Goal: Information Seeking & Learning: Check status

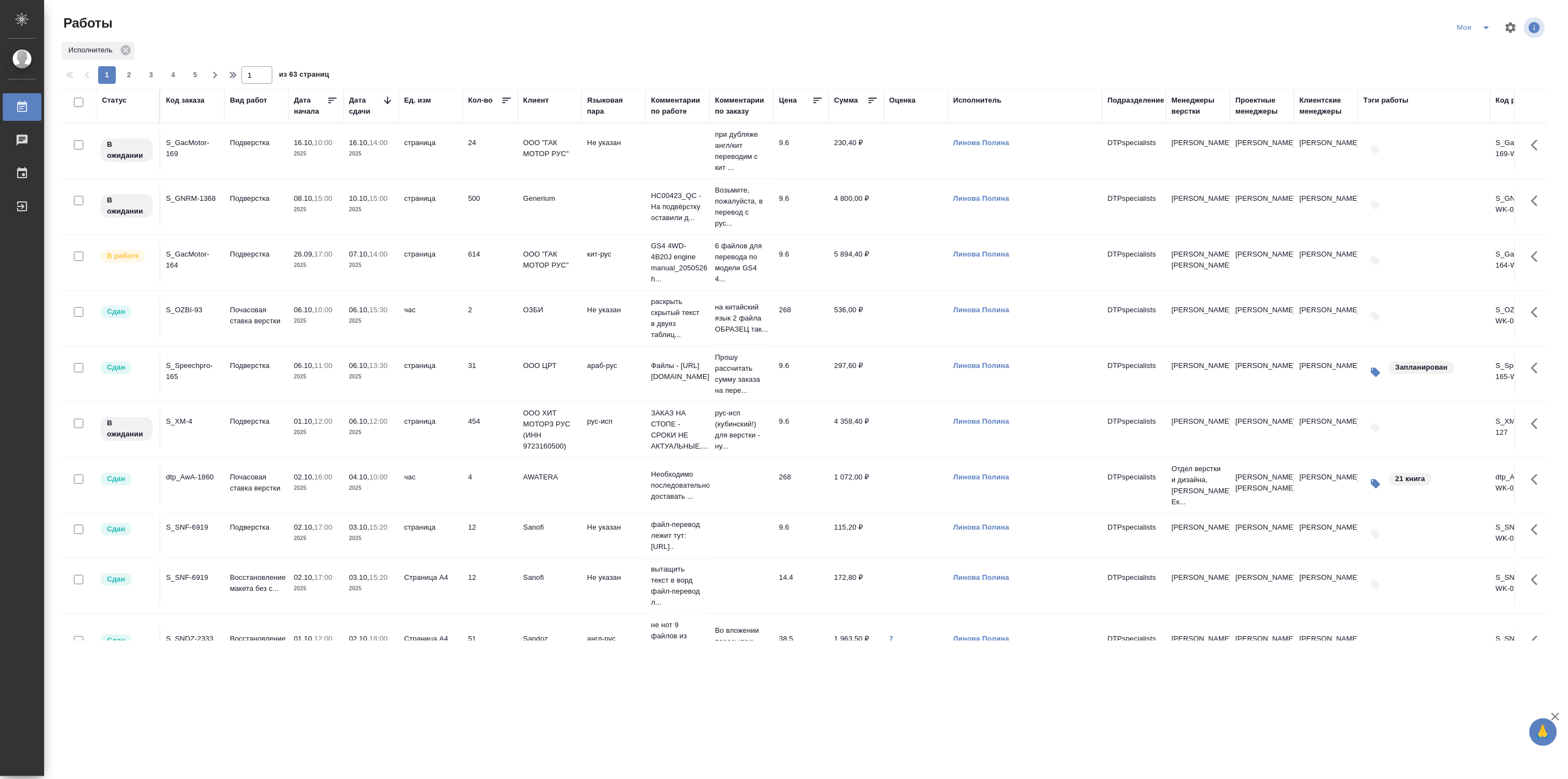
scroll to position [306, 0]
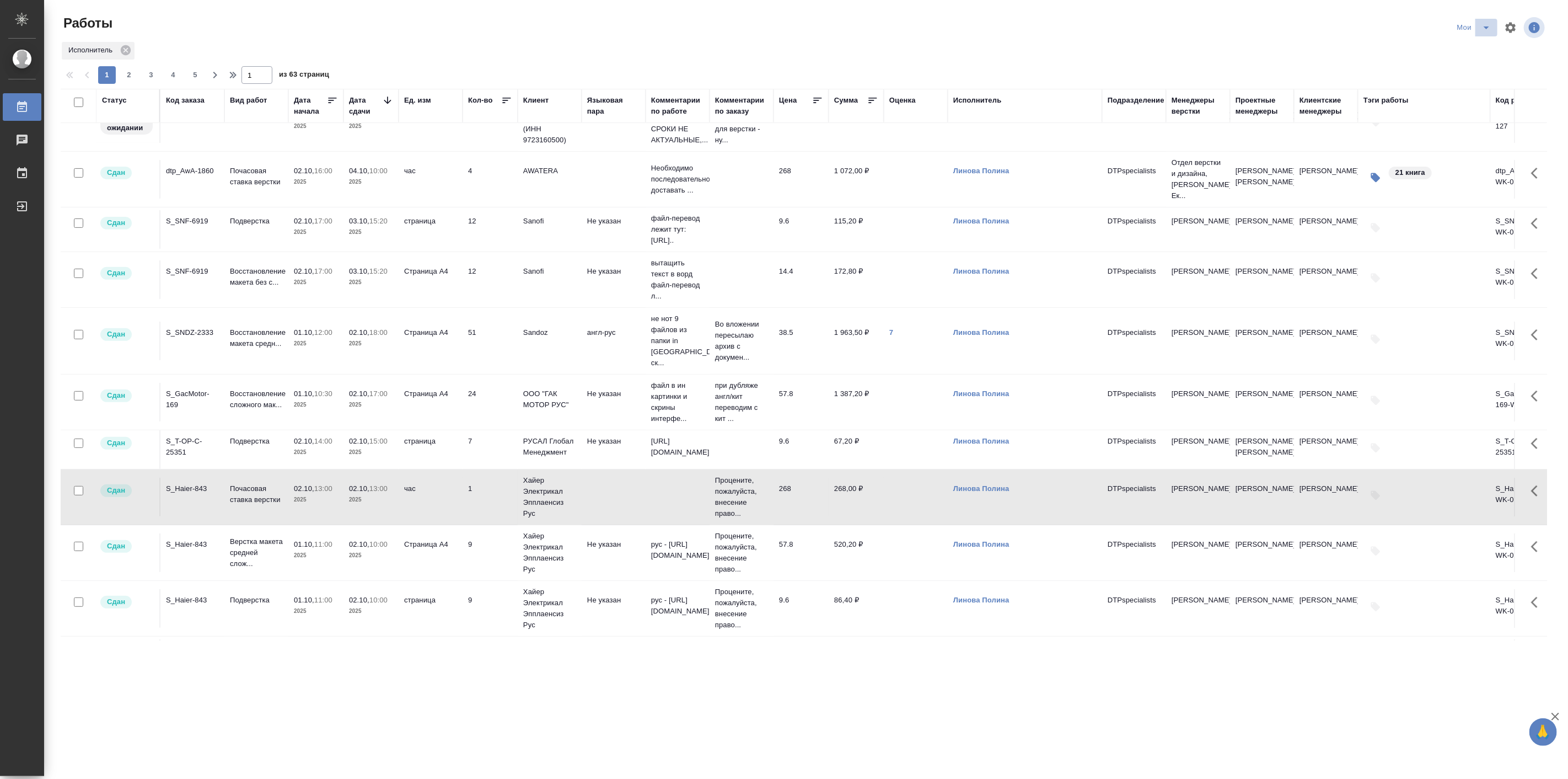
click at [1489, 24] on icon "split button" at bounding box center [1487, 27] width 13 height 13
click at [1482, 69] on li "Актуальные" at bounding box center [1475, 67] width 65 height 17
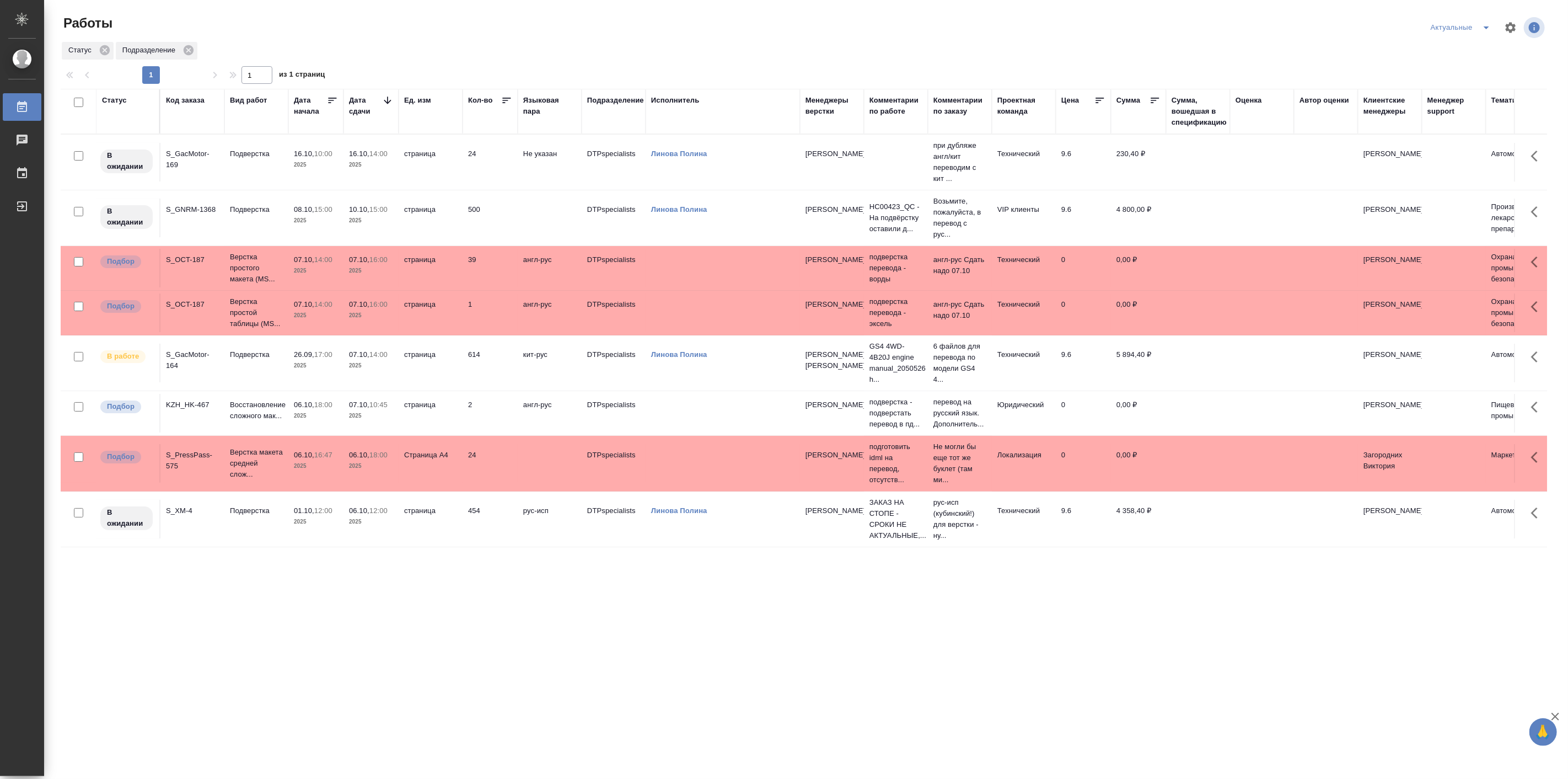
click at [1486, 25] on icon "split button" at bounding box center [1487, 27] width 13 height 13
click at [1439, 106] on li "все" at bounding box center [1461, 103] width 72 height 17
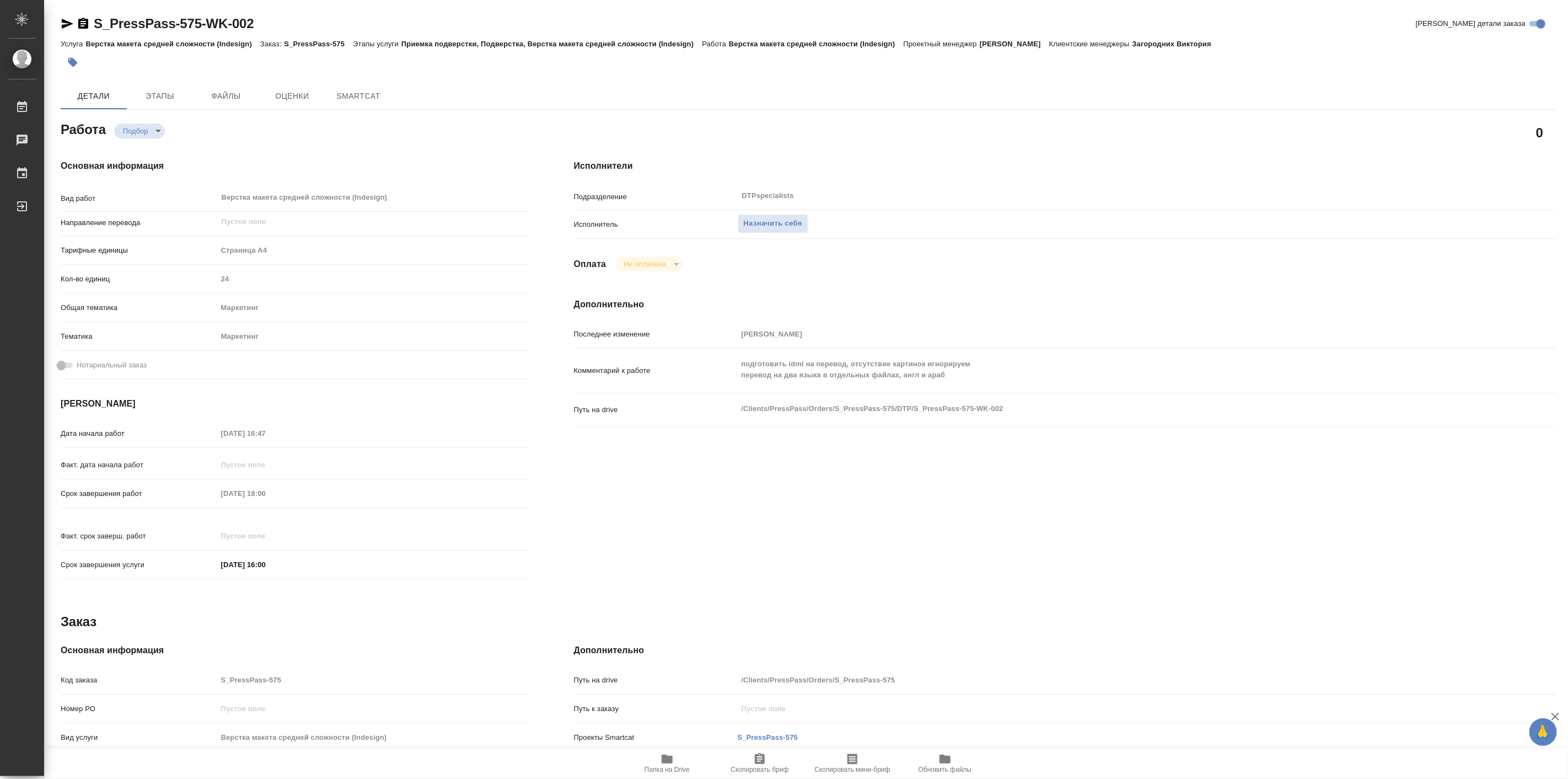
type textarea "x"
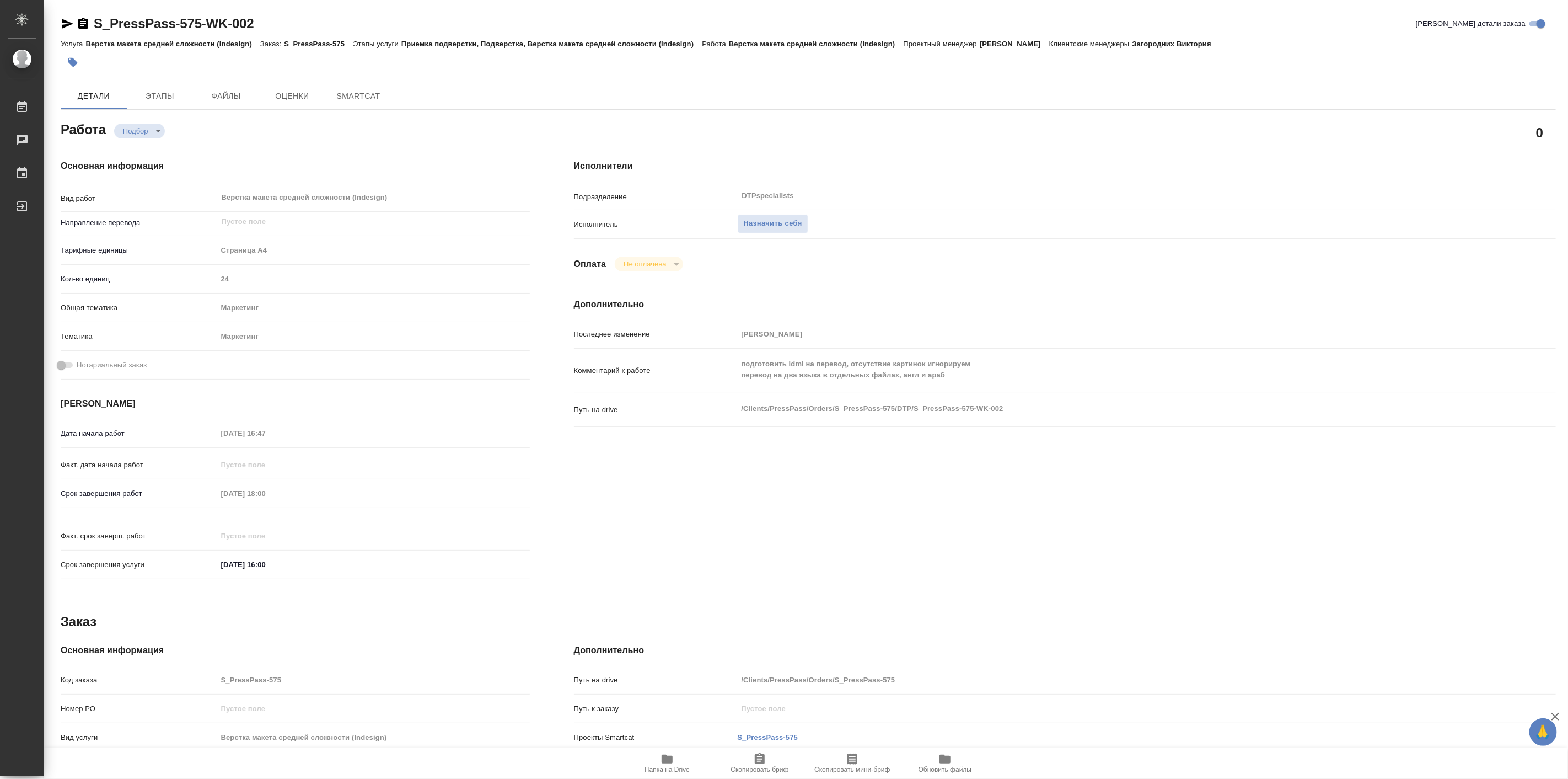
type textarea "x"
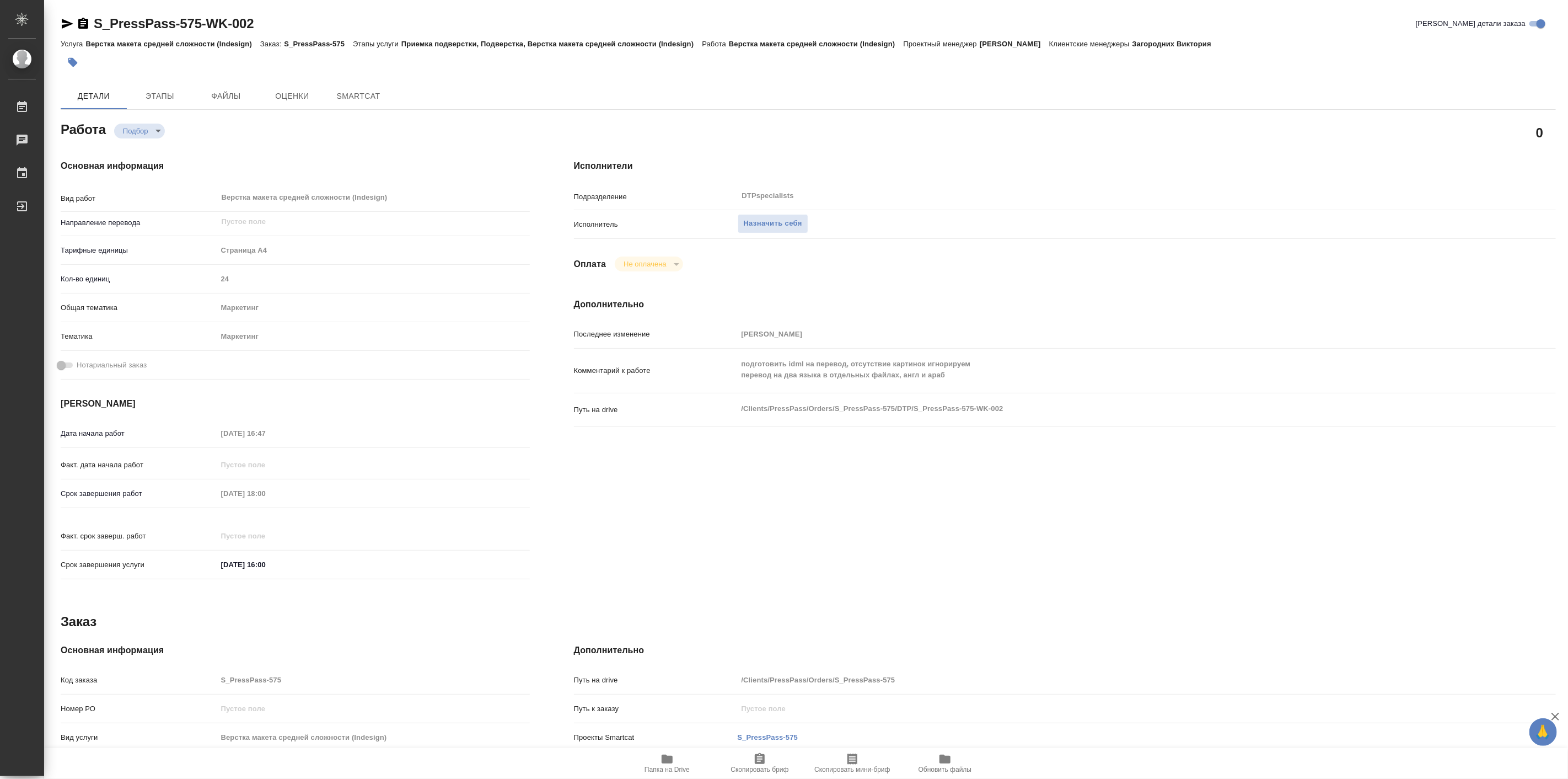
type textarea "x"
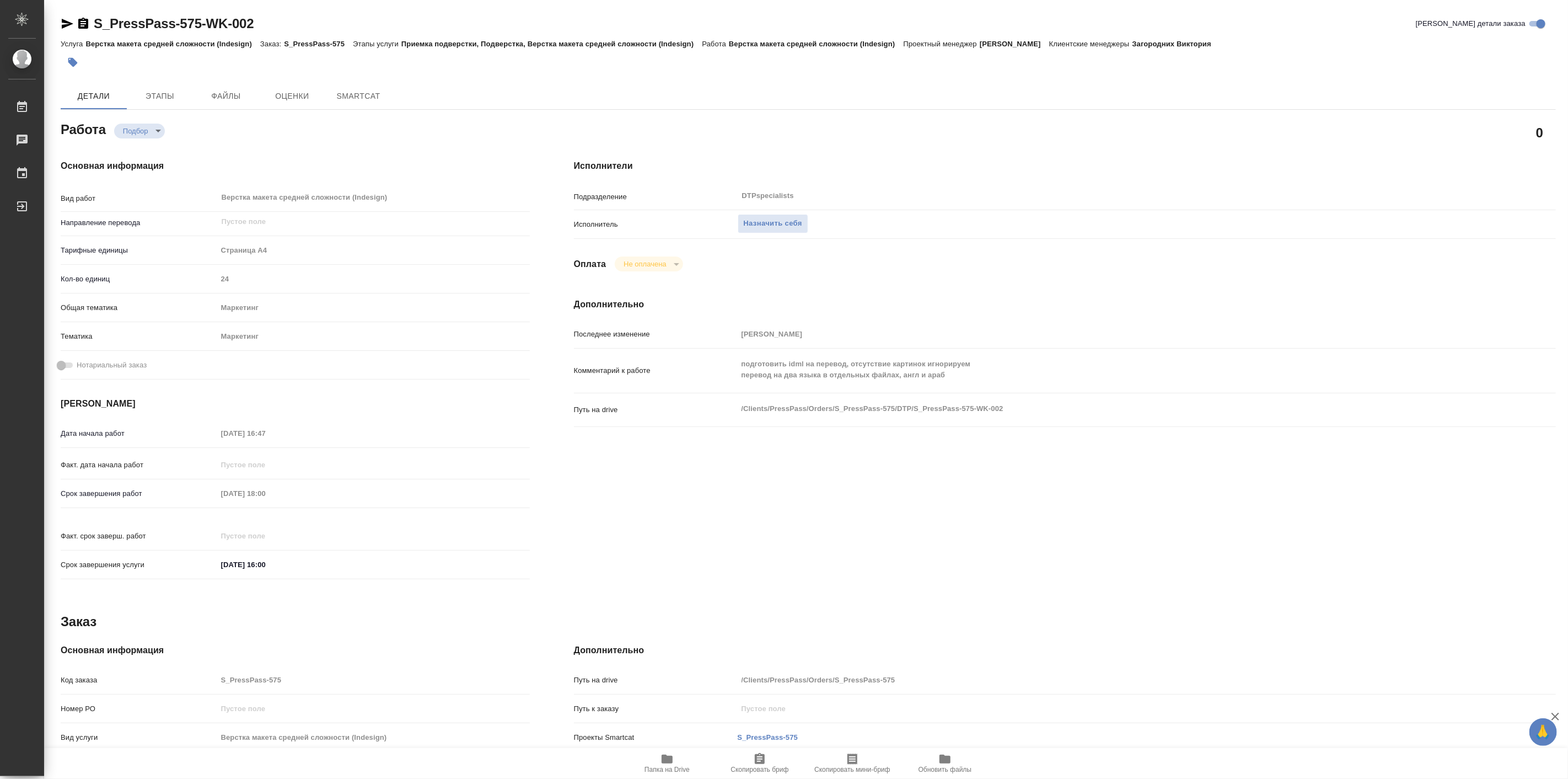
type textarea "x"
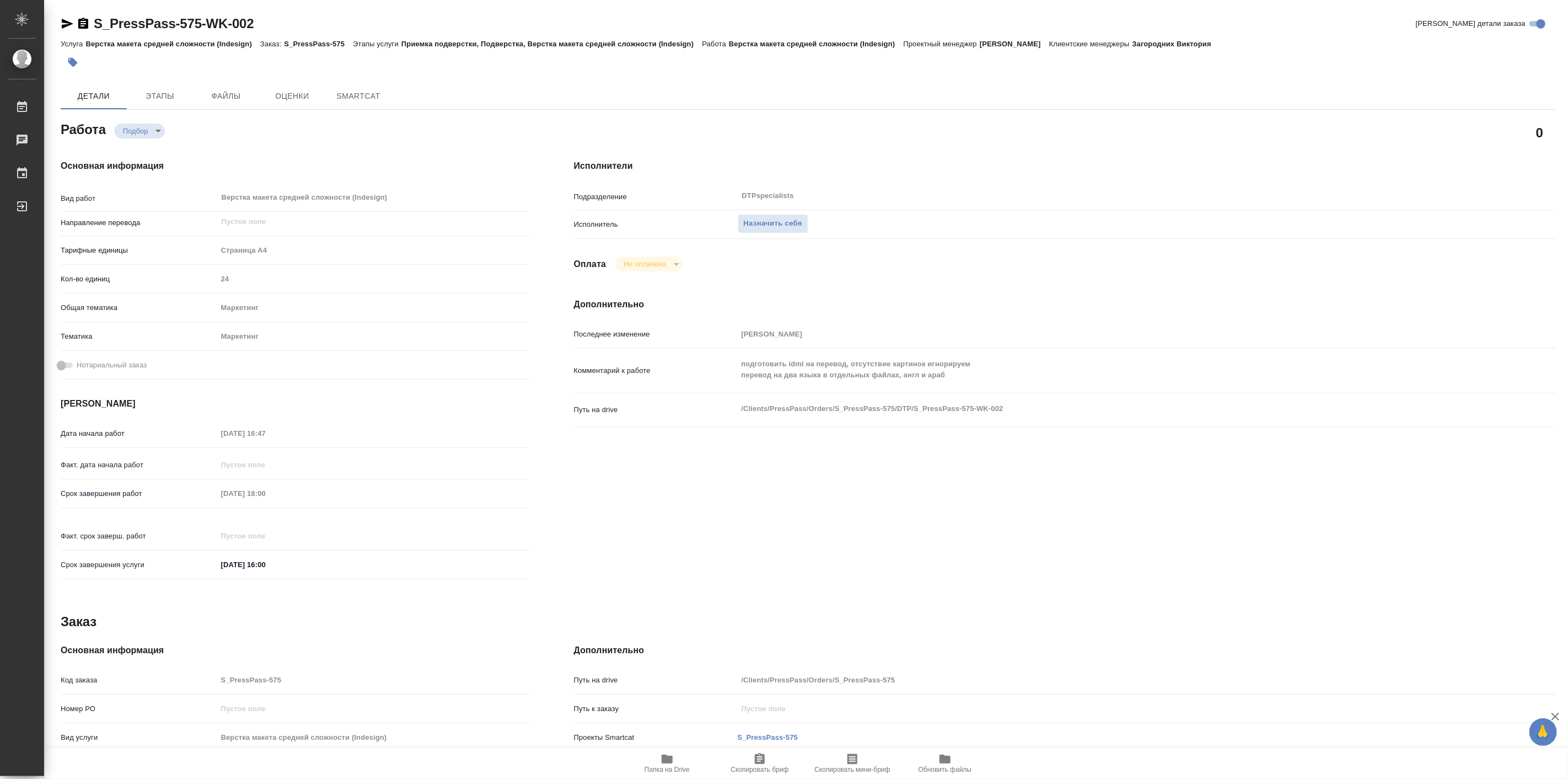
type textarea "x"
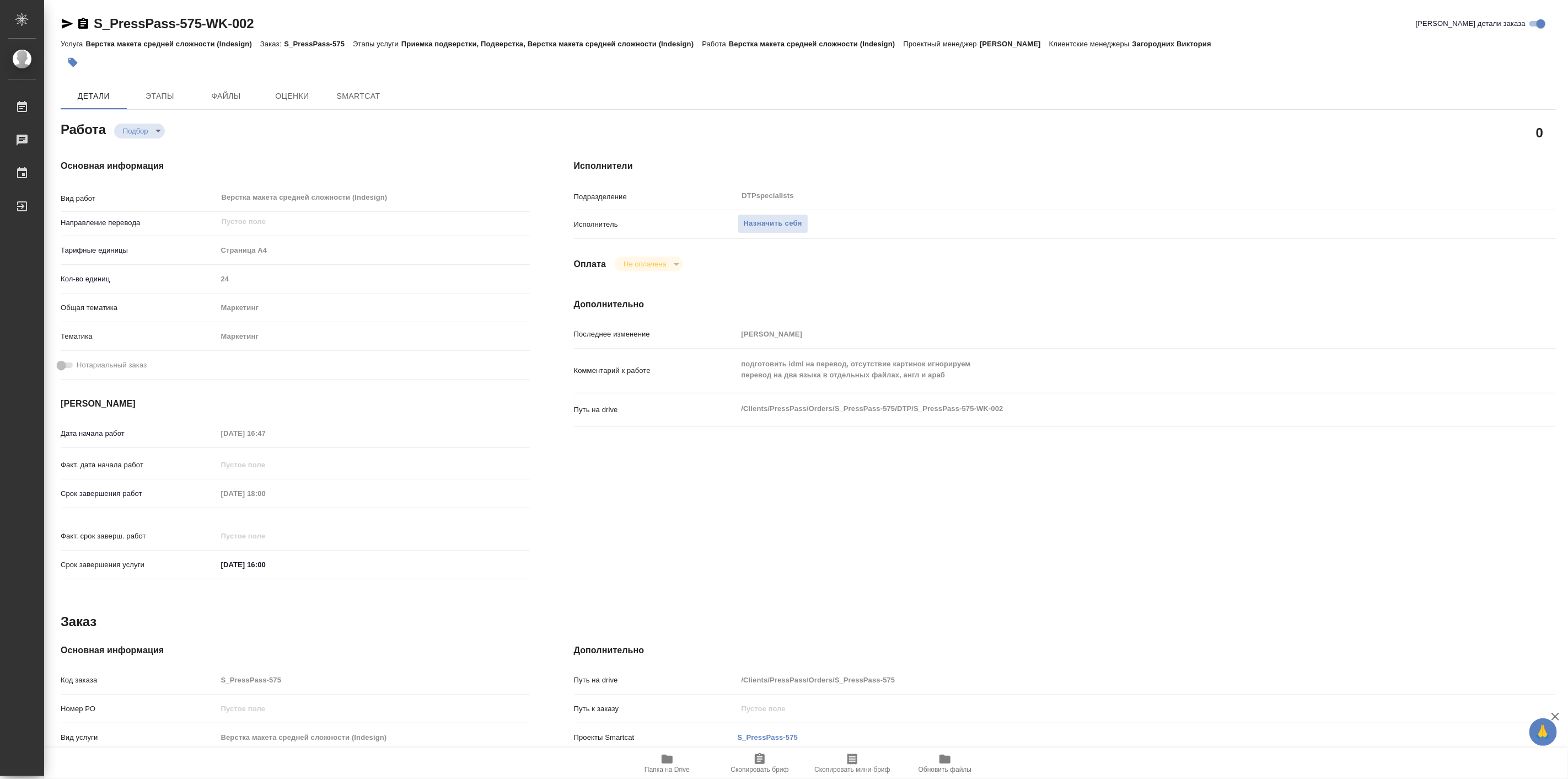
type textarea "x"
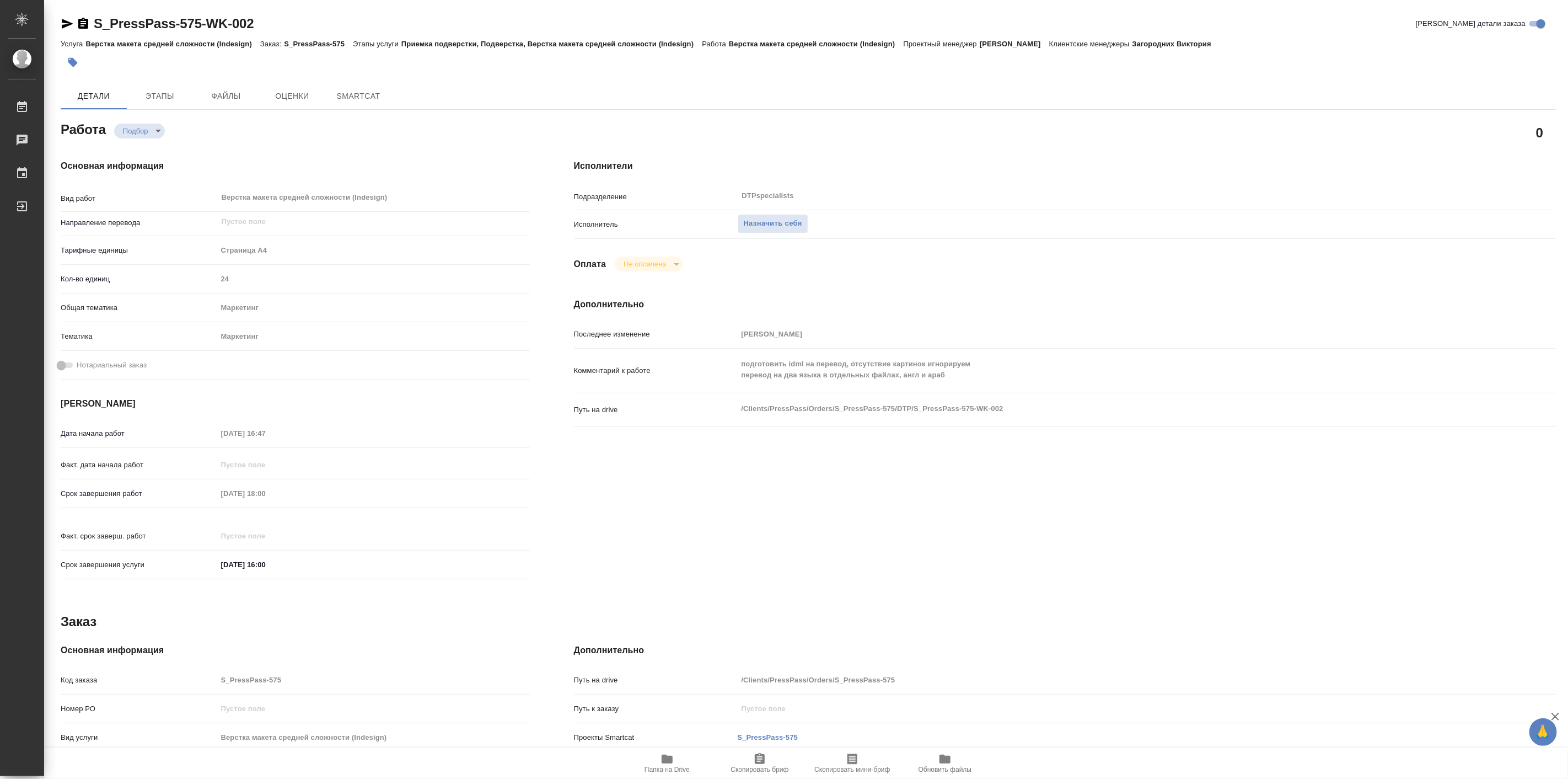
type textarea "x"
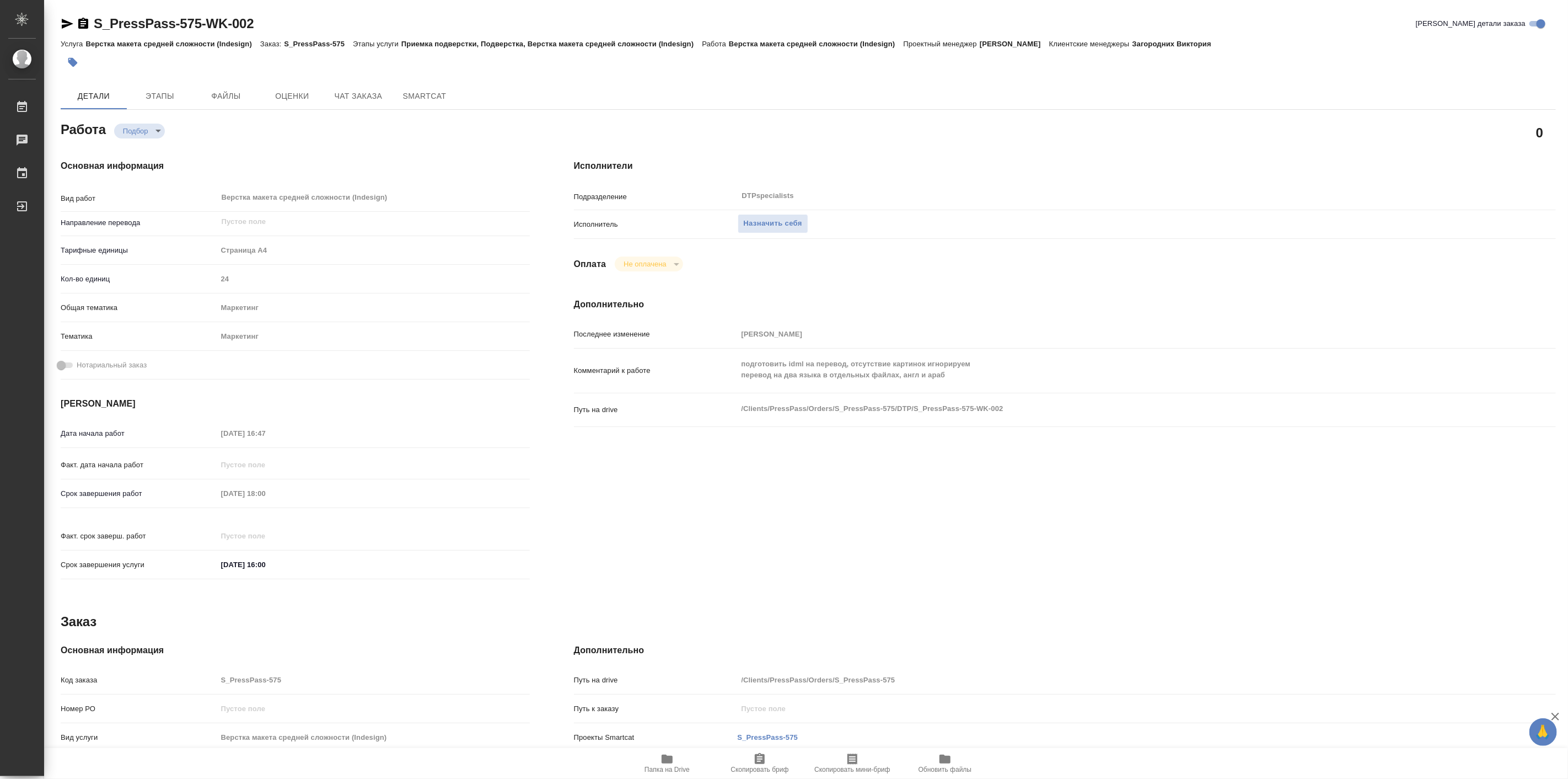
type textarea "x"
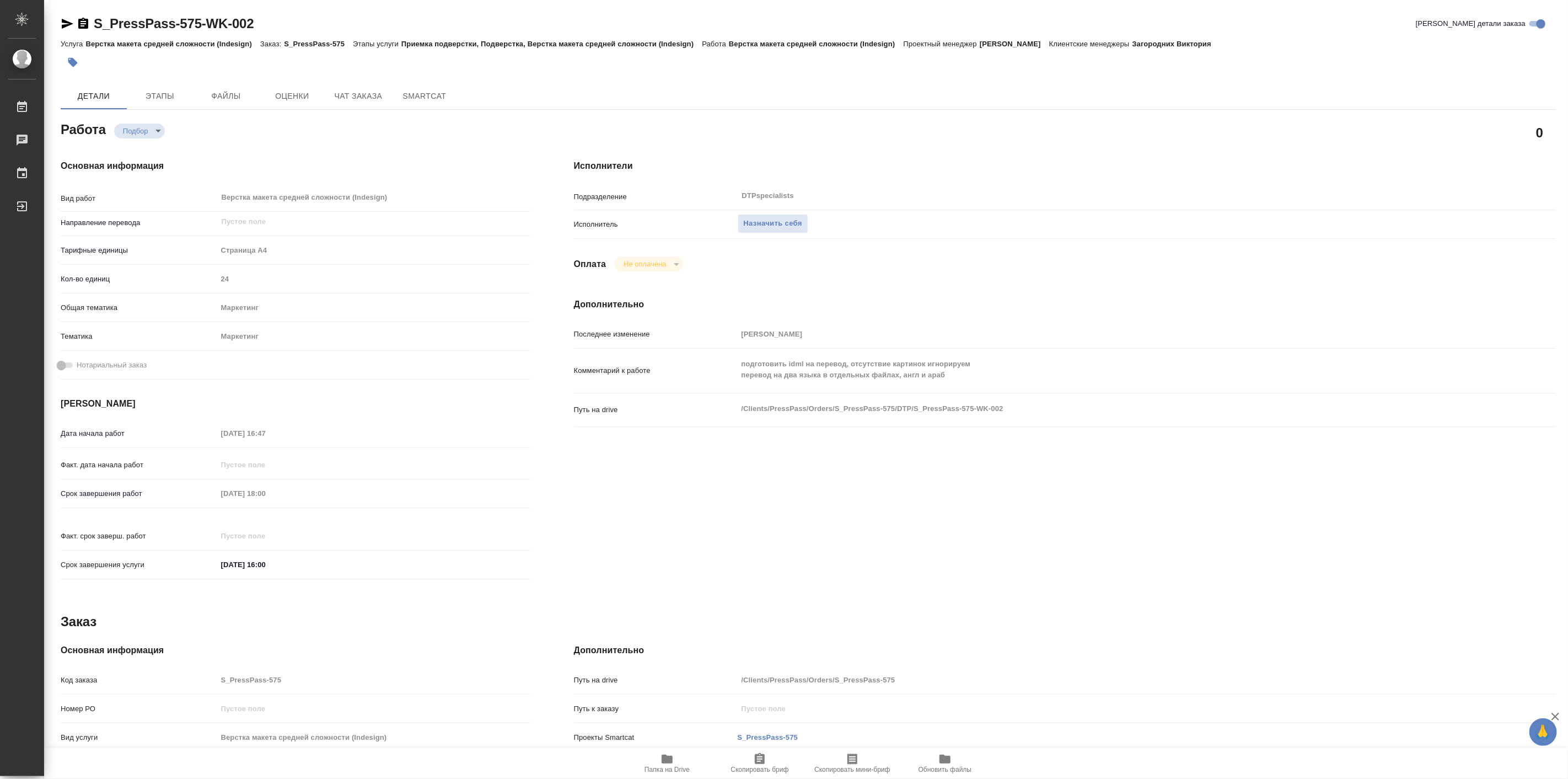
type textarea "x"
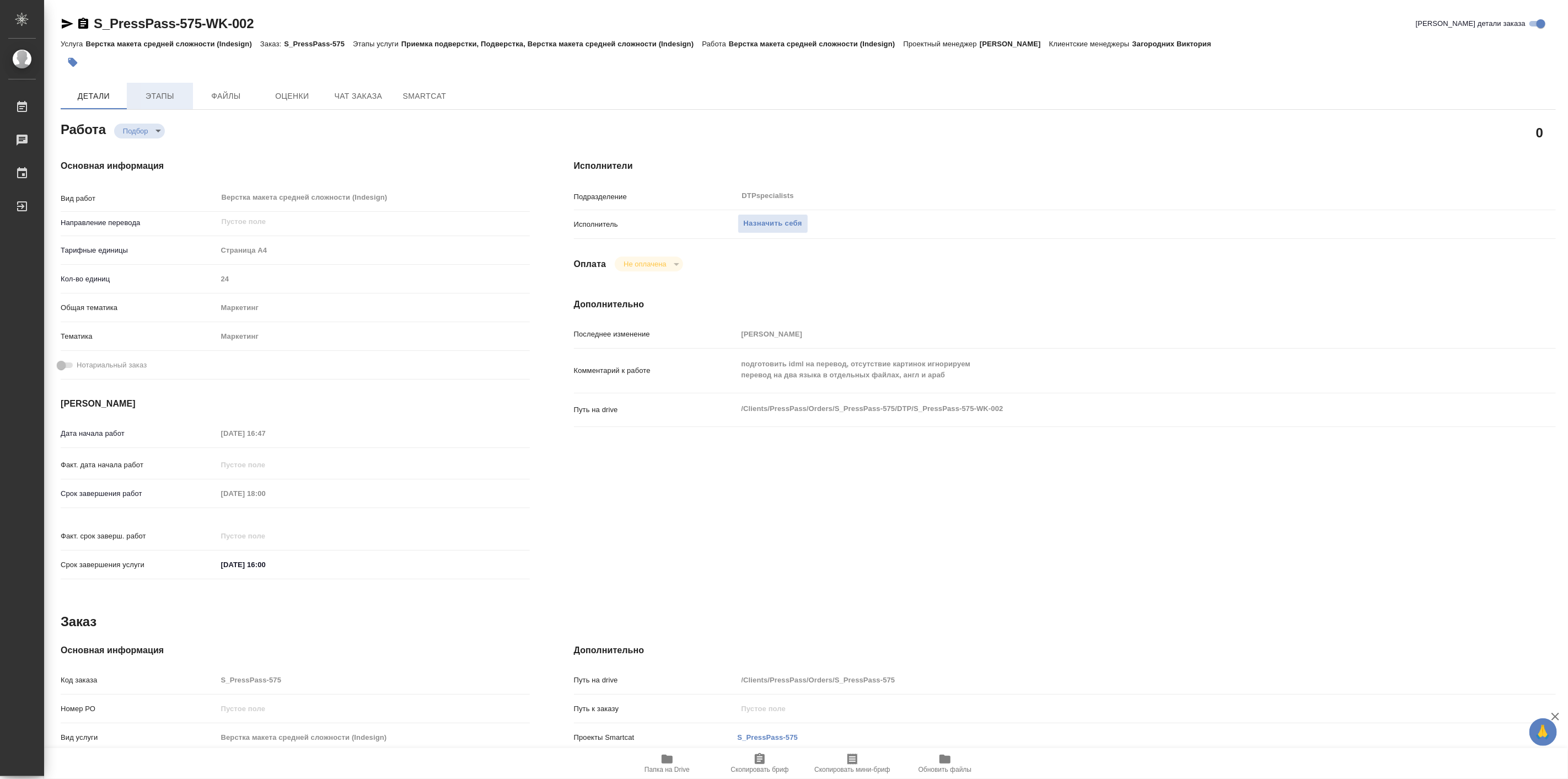
click at [164, 97] on span "Этапы" at bounding box center [159, 96] width 53 height 14
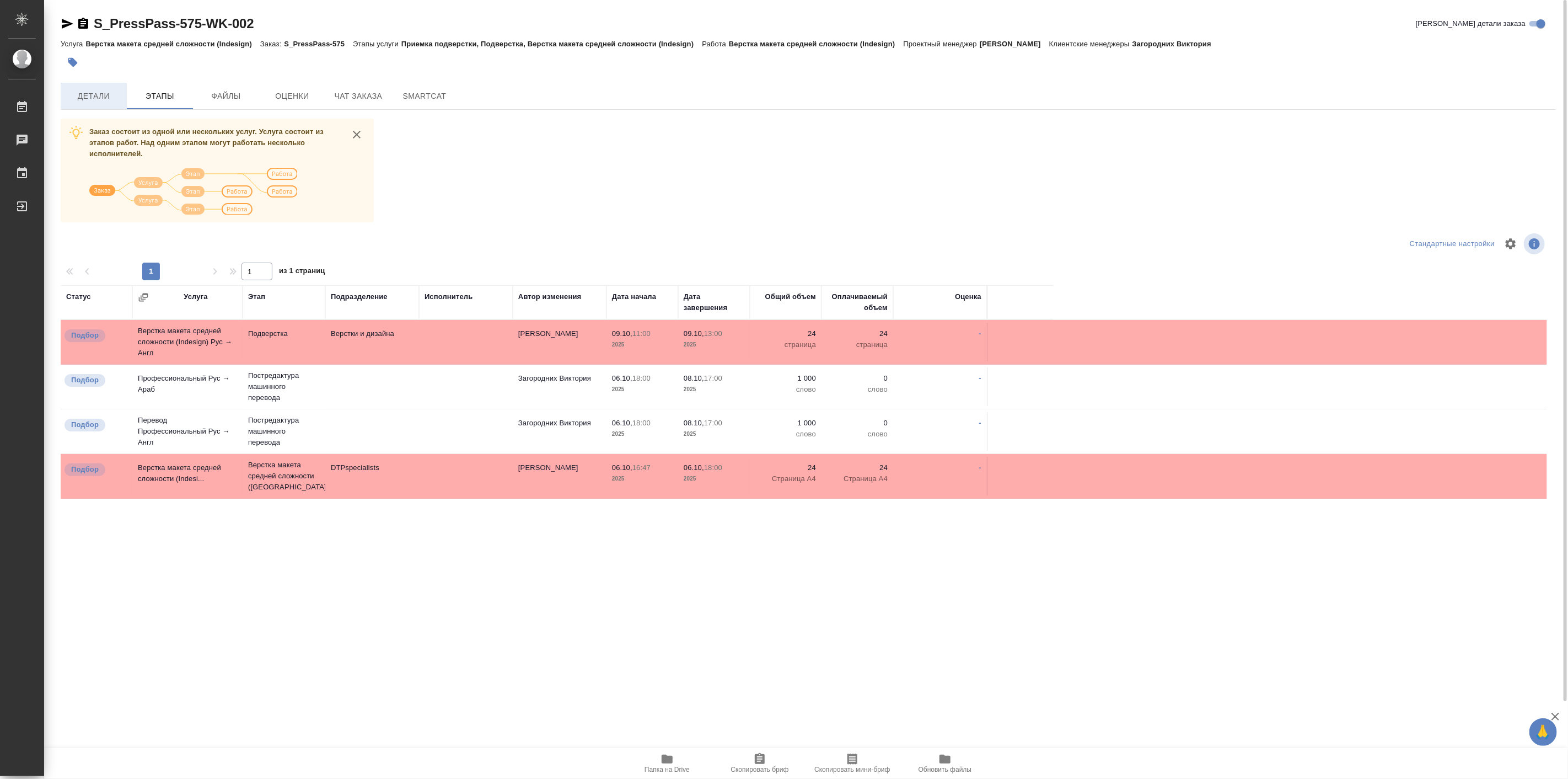
click at [103, 100] on span "Детали" at bounding box center [93, 96] width 53 height 14
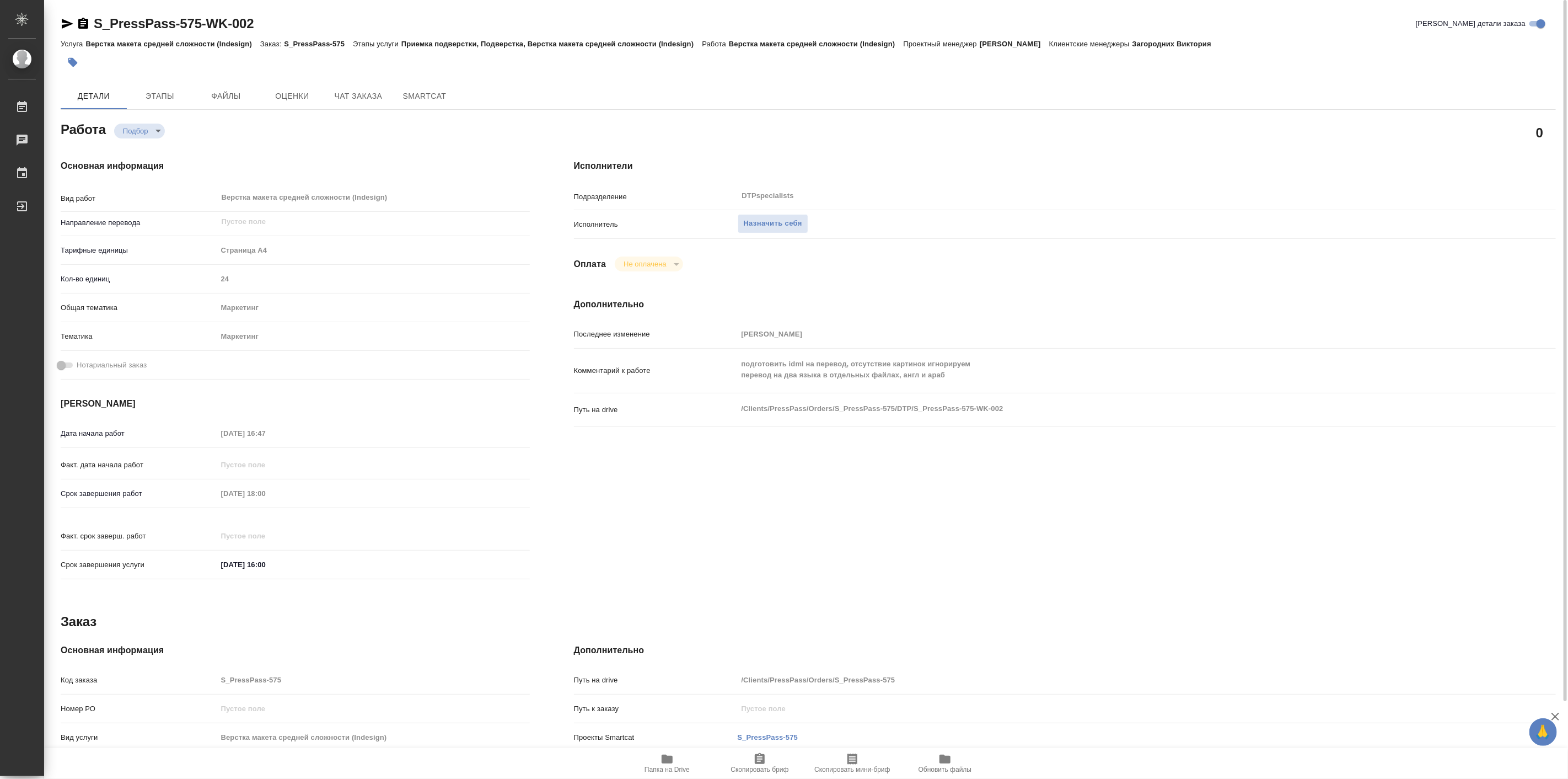
type textarea "x"
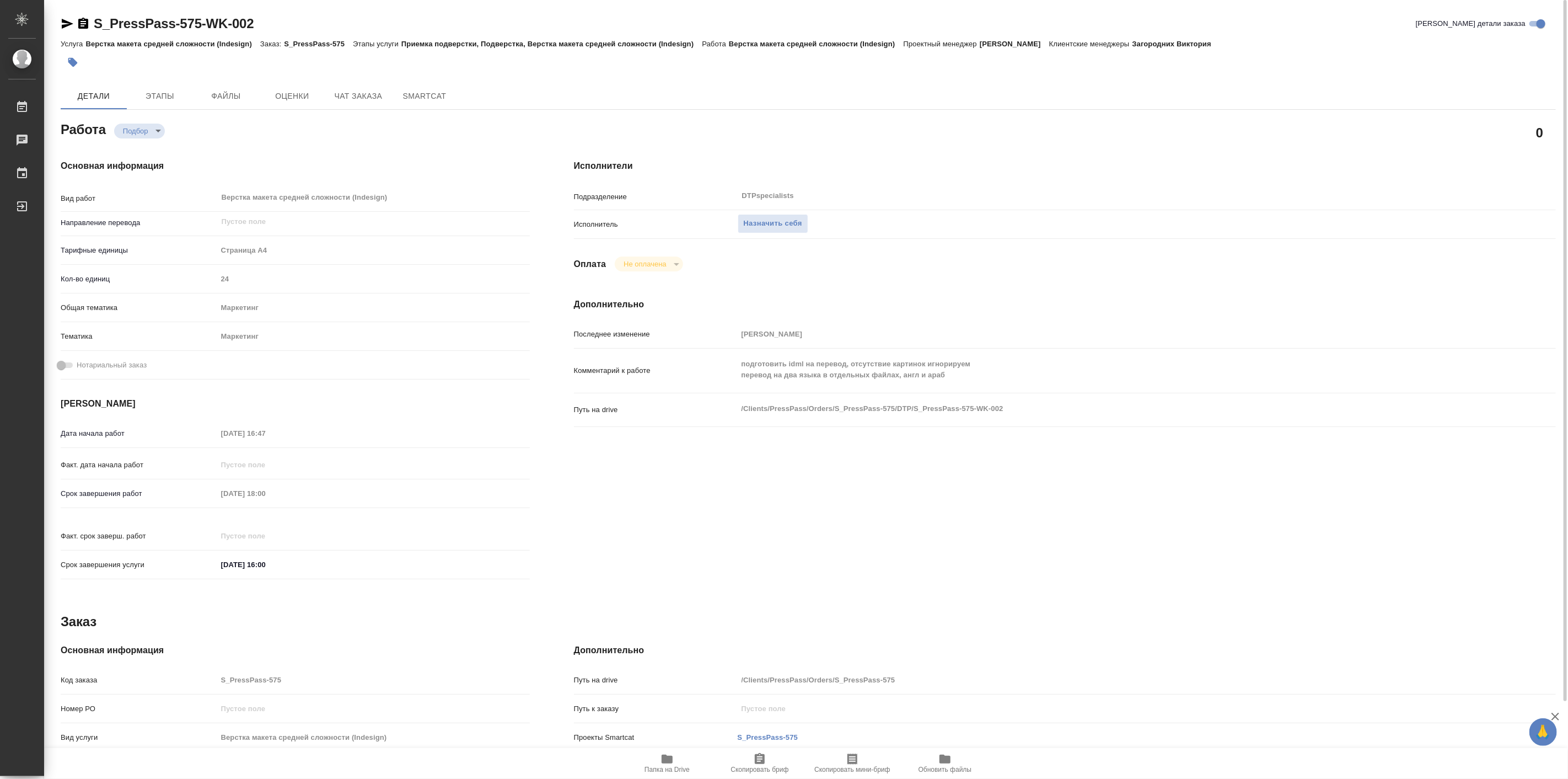
type textarea "x"
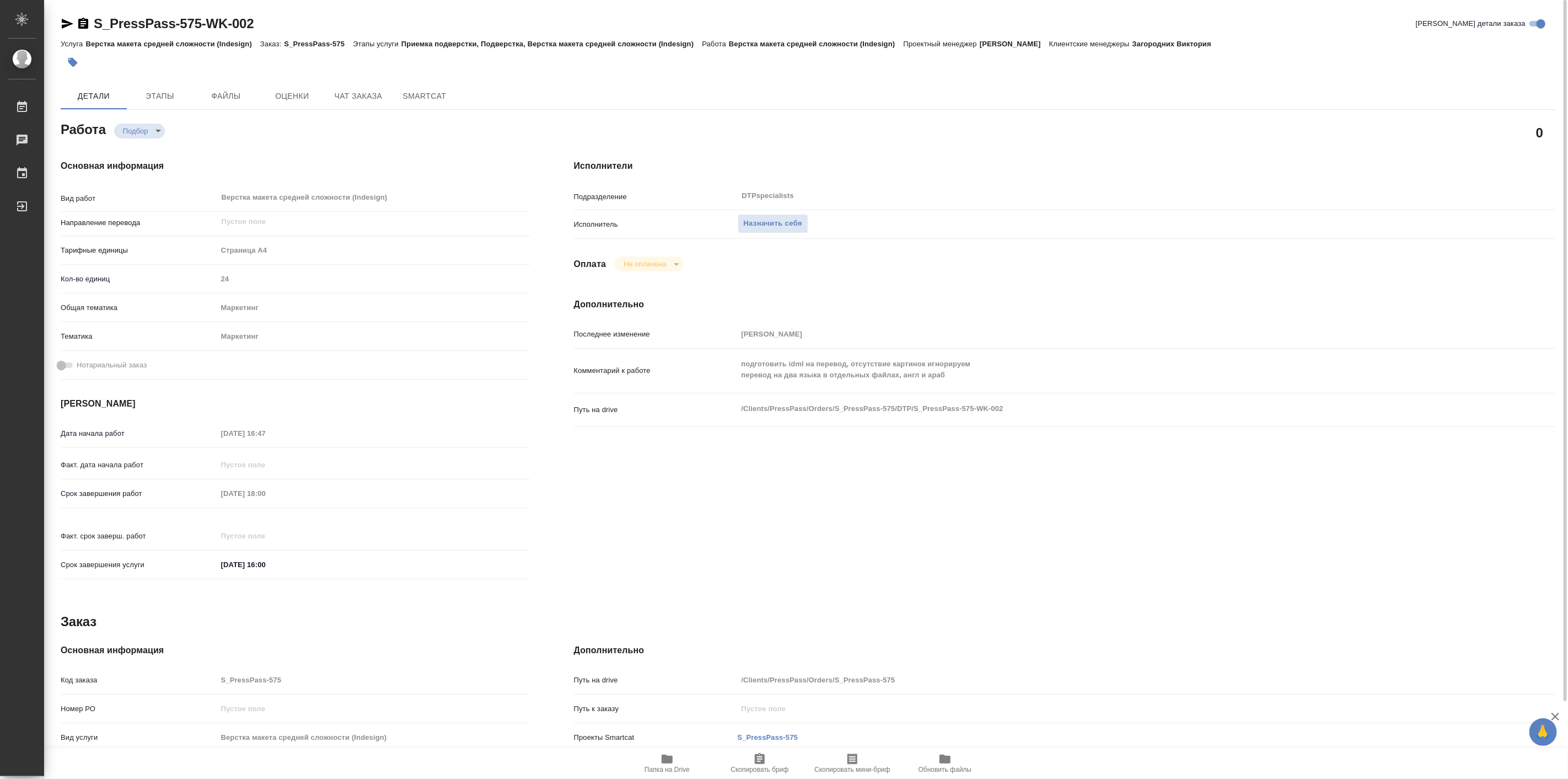
type textarea "x"
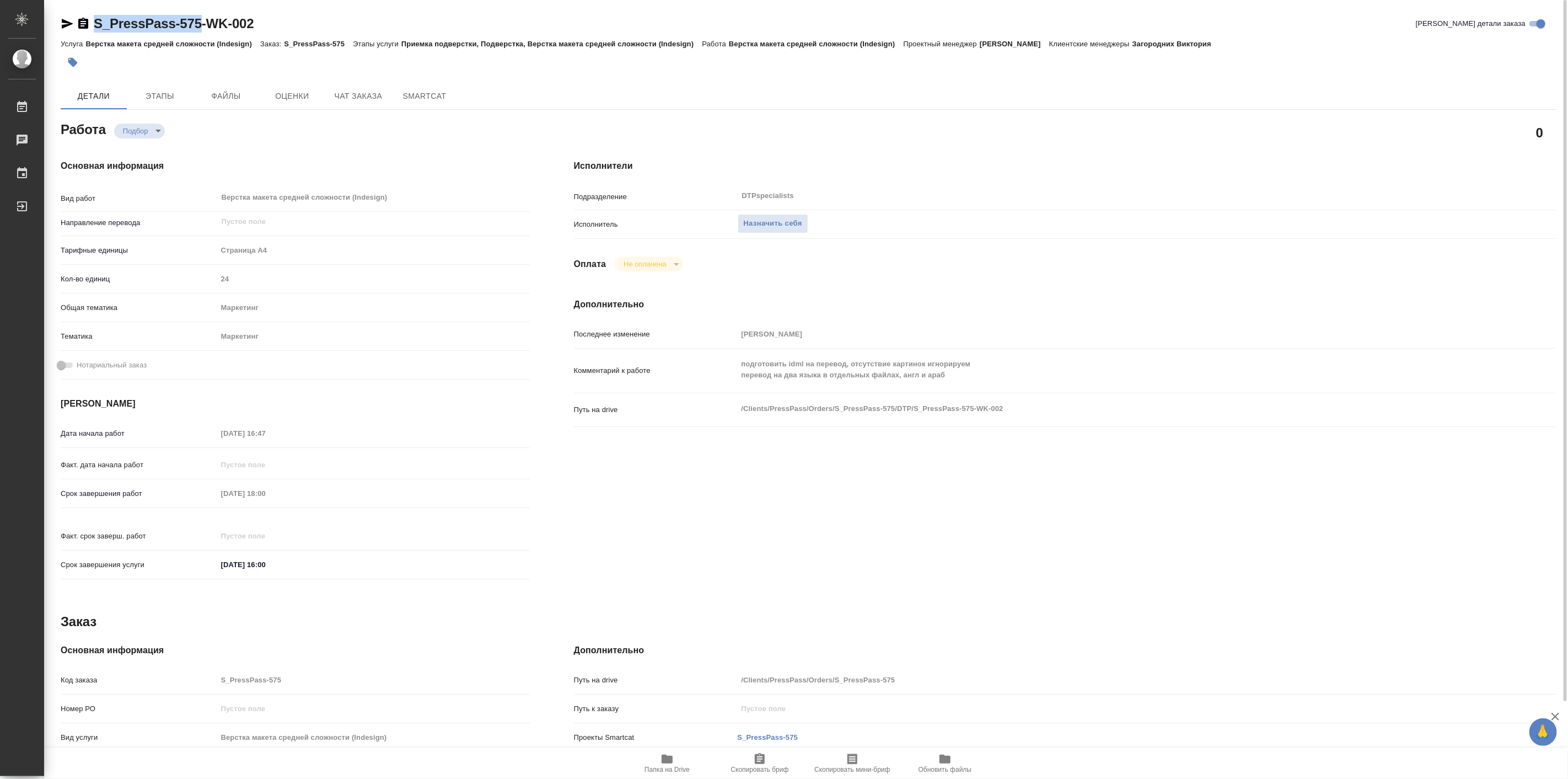
type textarea "x"
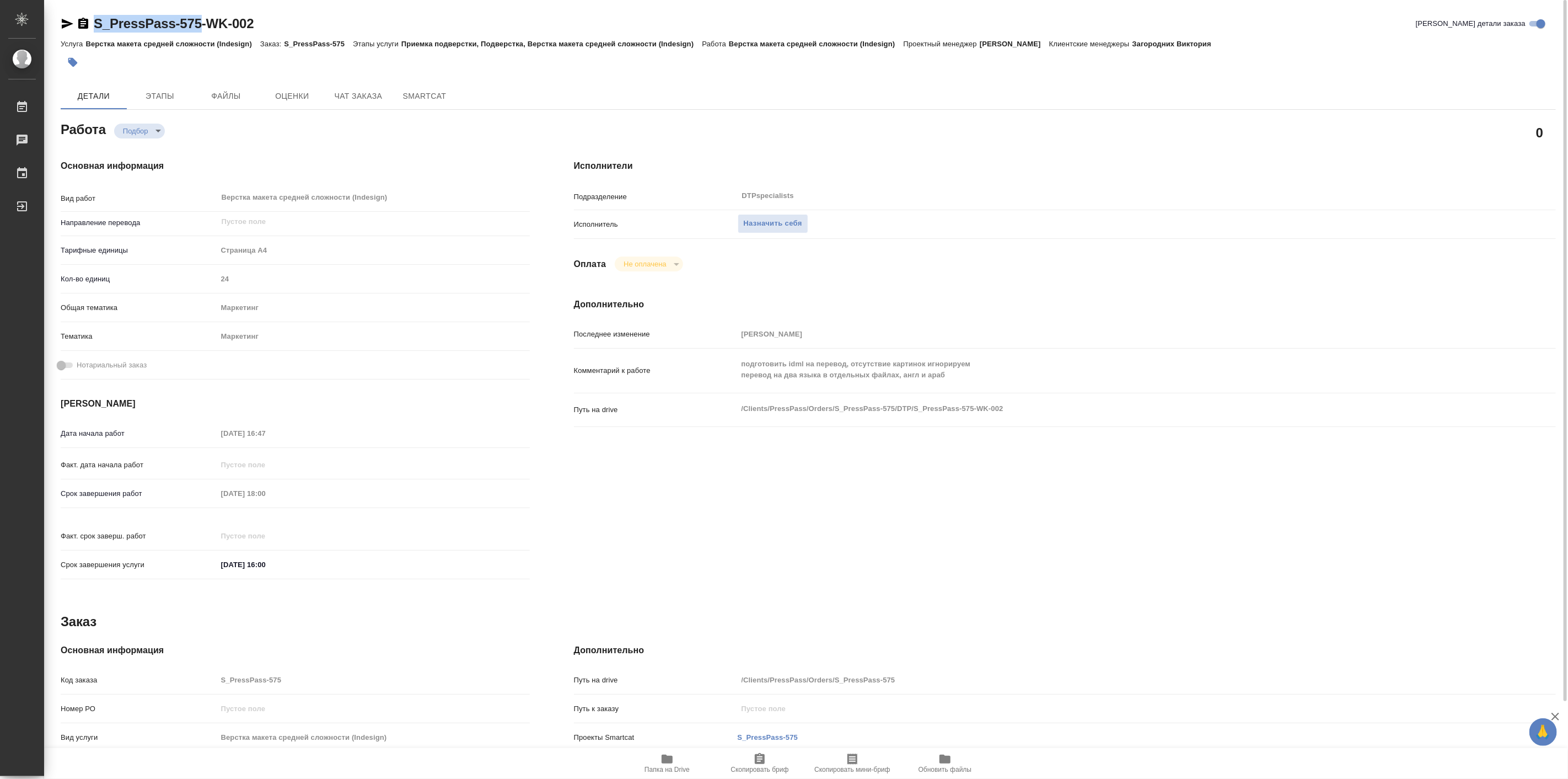
drag, startPoint x: 93, startPoint y: 7, endPoint x: 199, endPoint y: 20, distance: 106.8
click at [199, 20] on div "S_PressPass-575-WK-002 Кратко детали заказа Услуга Верстка макета средней сложн…" at bounding box center [808, 469] width 1507 height 938
copy link "S_PressPass-575"
type textarea "x"
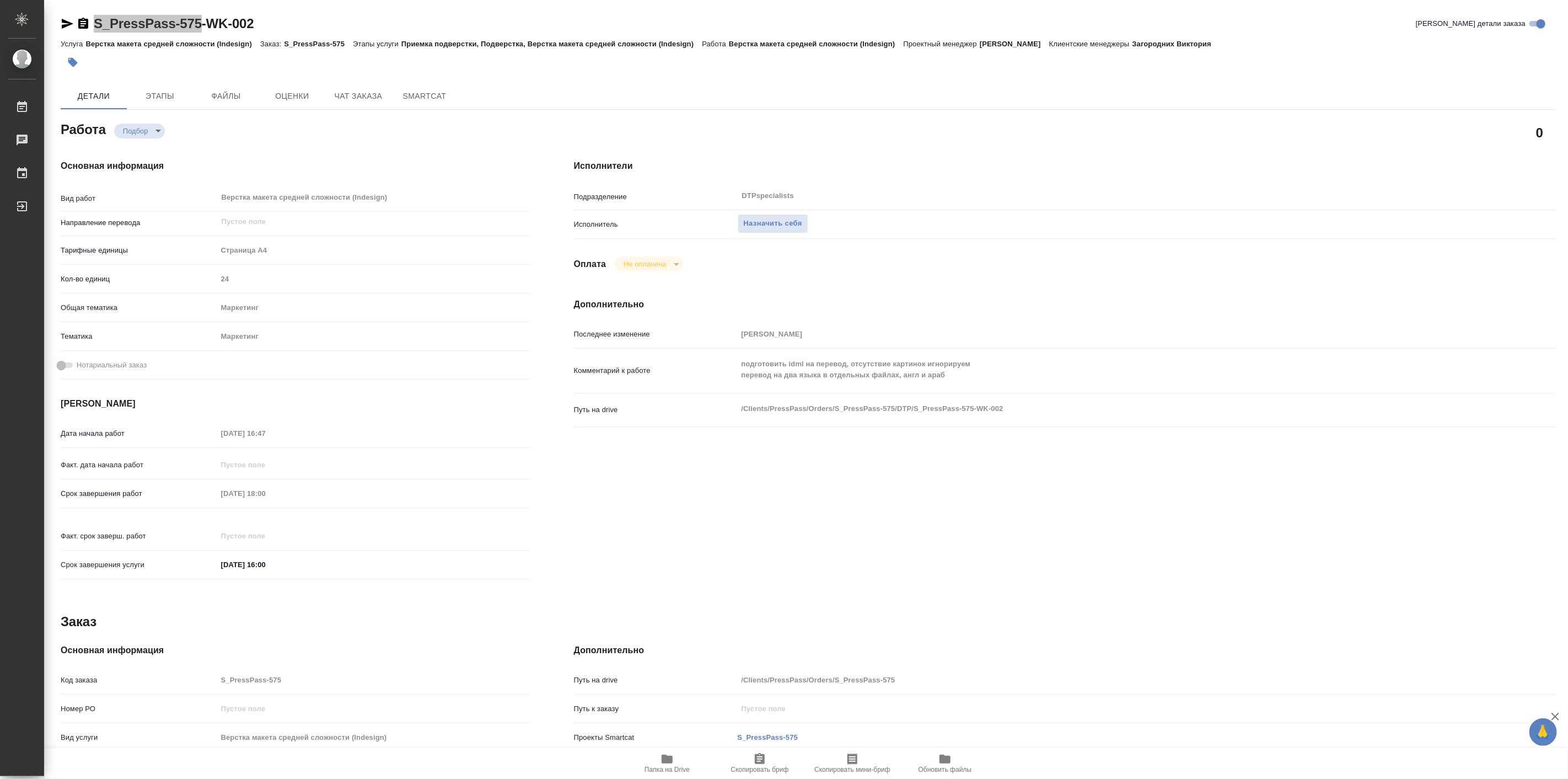
type textarea "x"
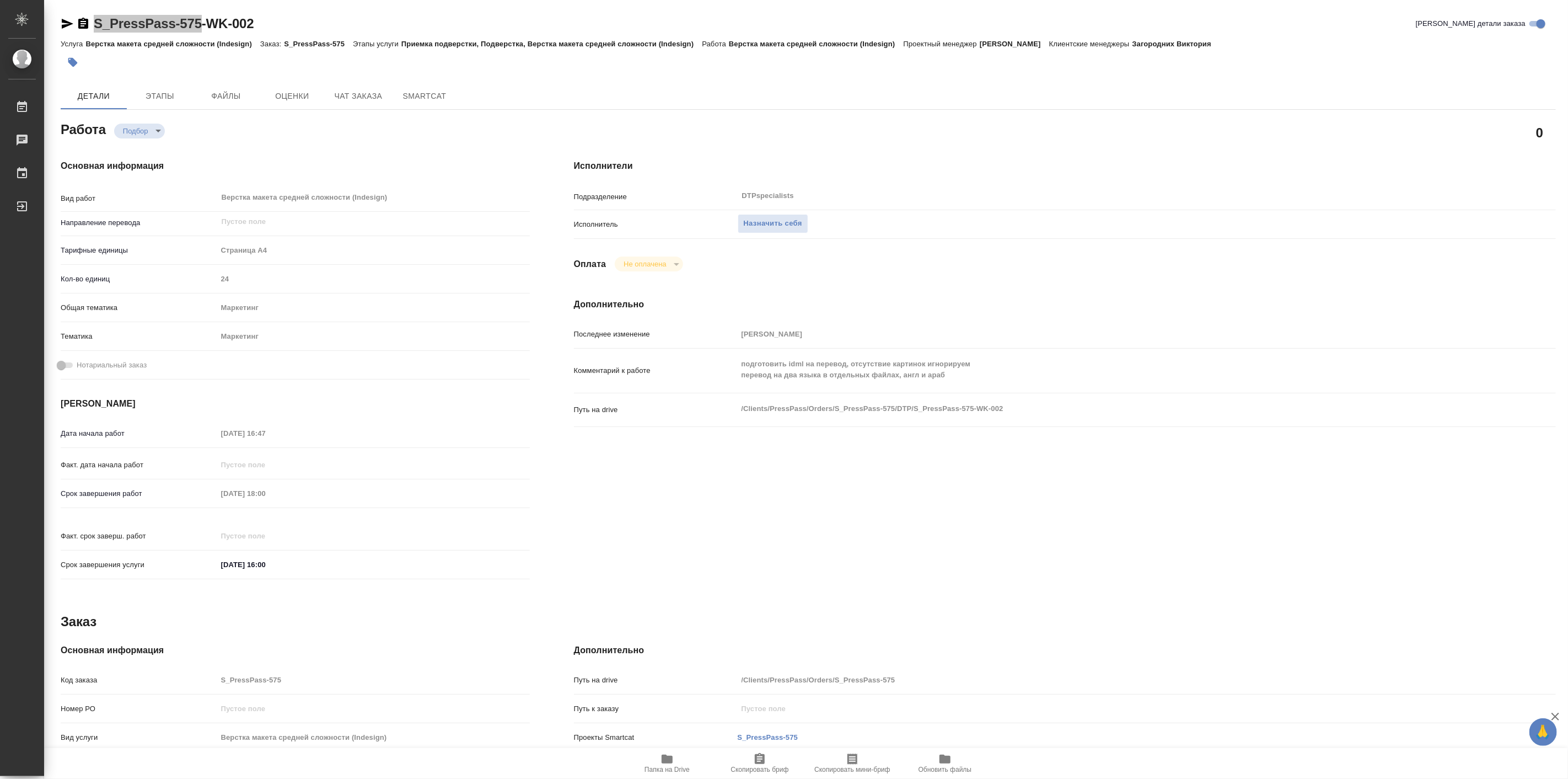
type textarea "x"
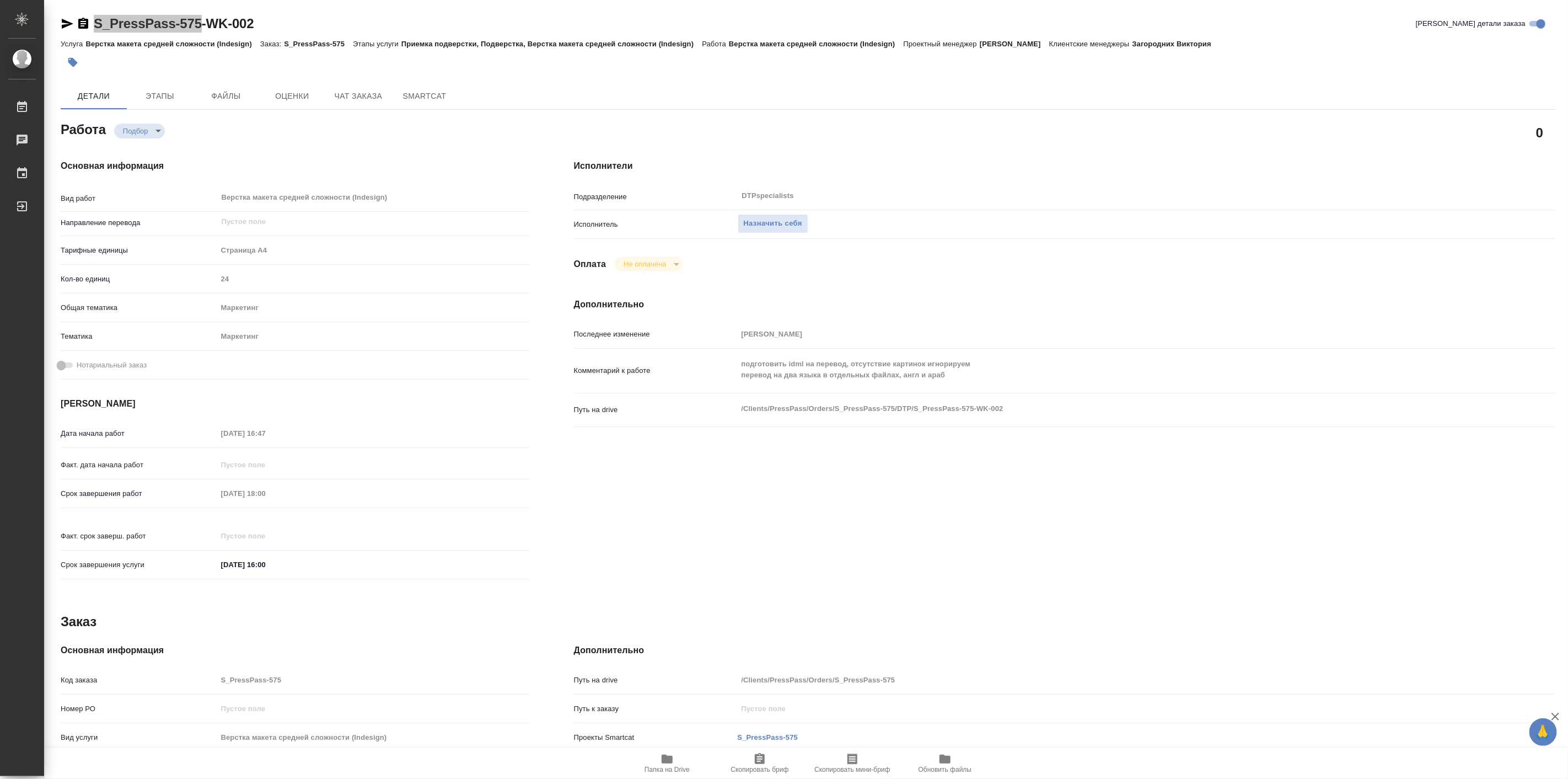
type textarea "x"
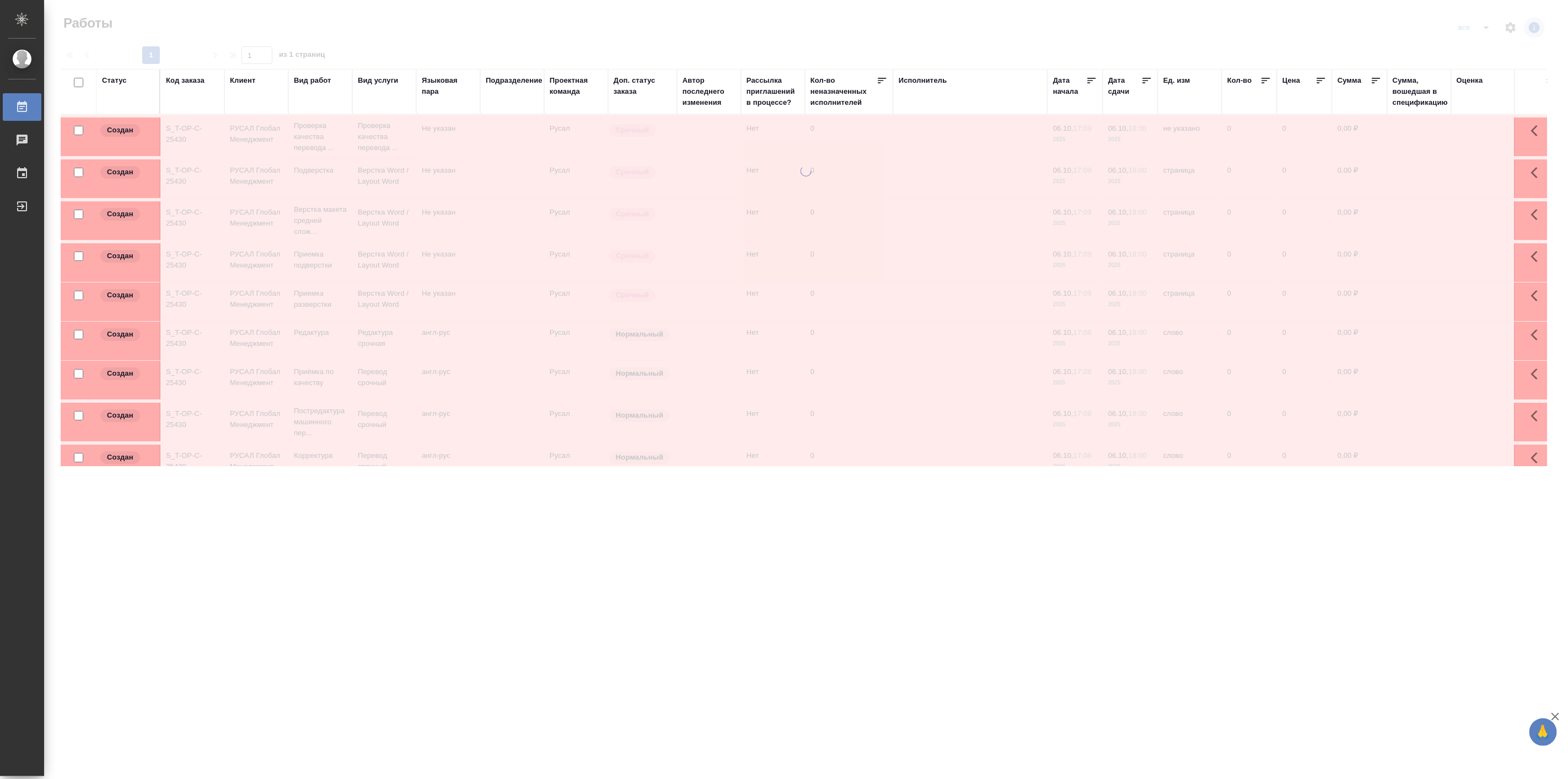
click at [188, 81] on div "Код заказа" at bounding box center [185, 80] width 39 height 11
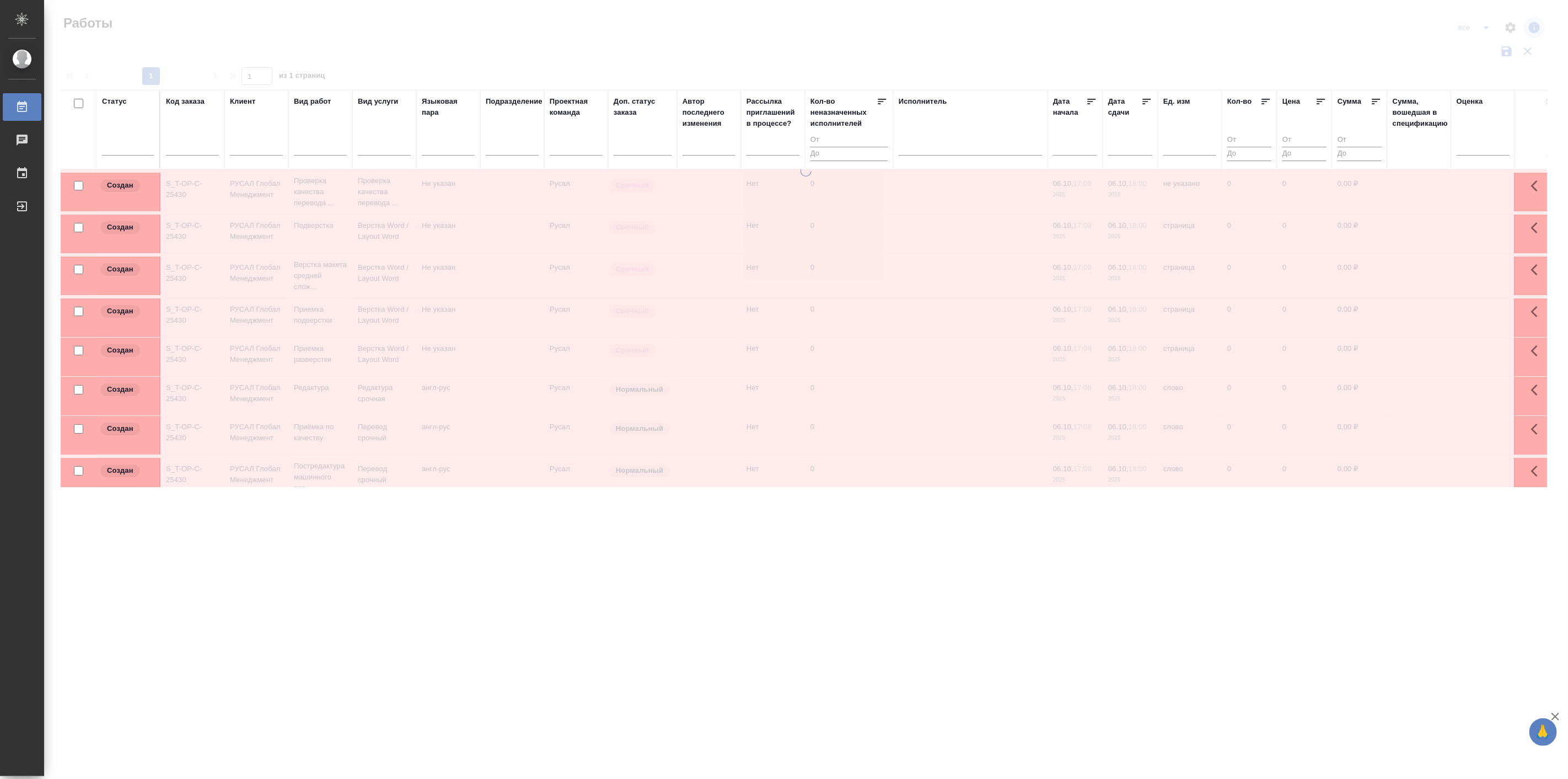
click at [189, 107] on div "Код заказа" at bounding box center [185, 101] width 39 height 11
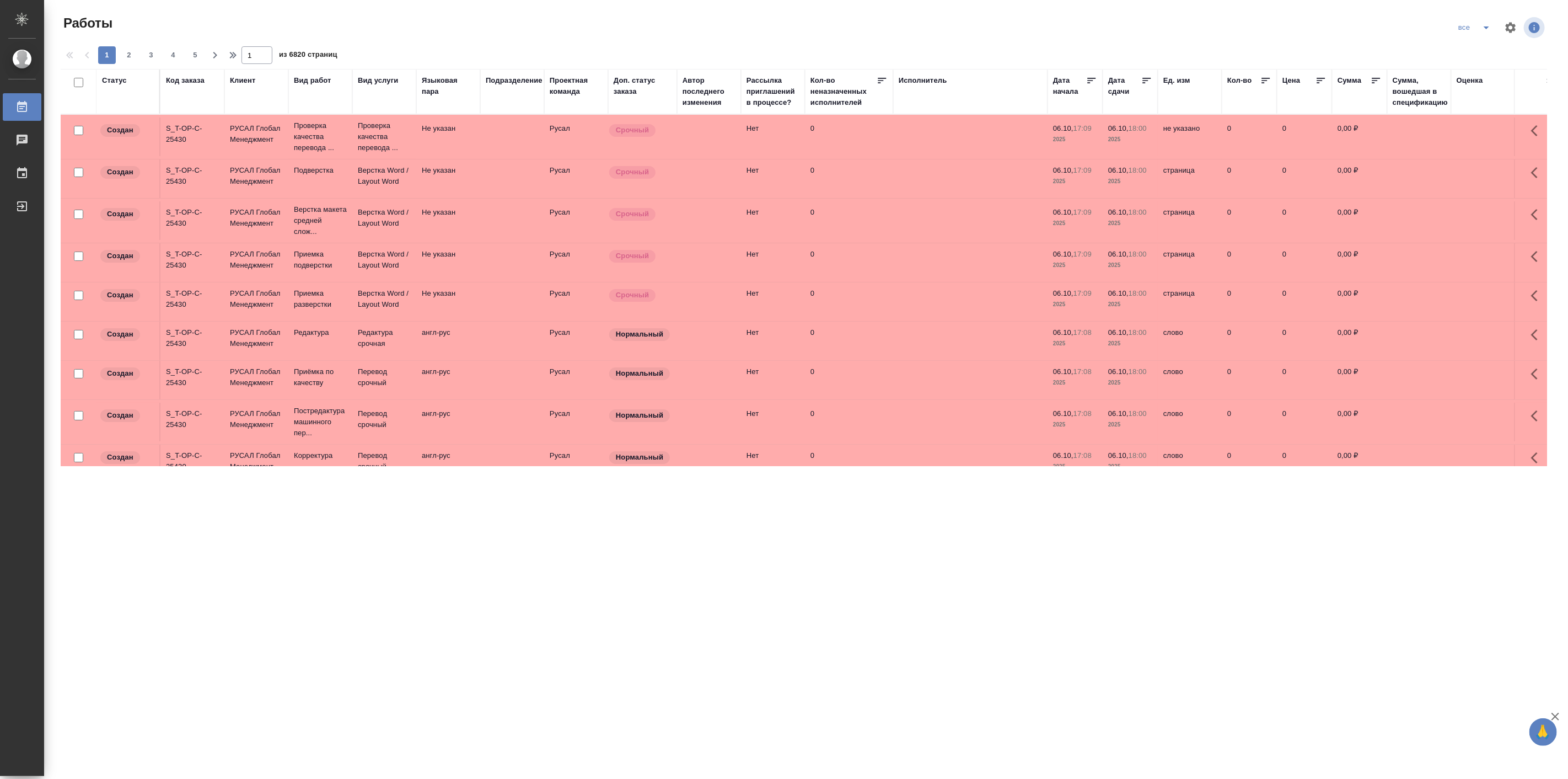
click at [190, 76] on div "Код заказа" at bounding box center [185, 80] width 39 height 11
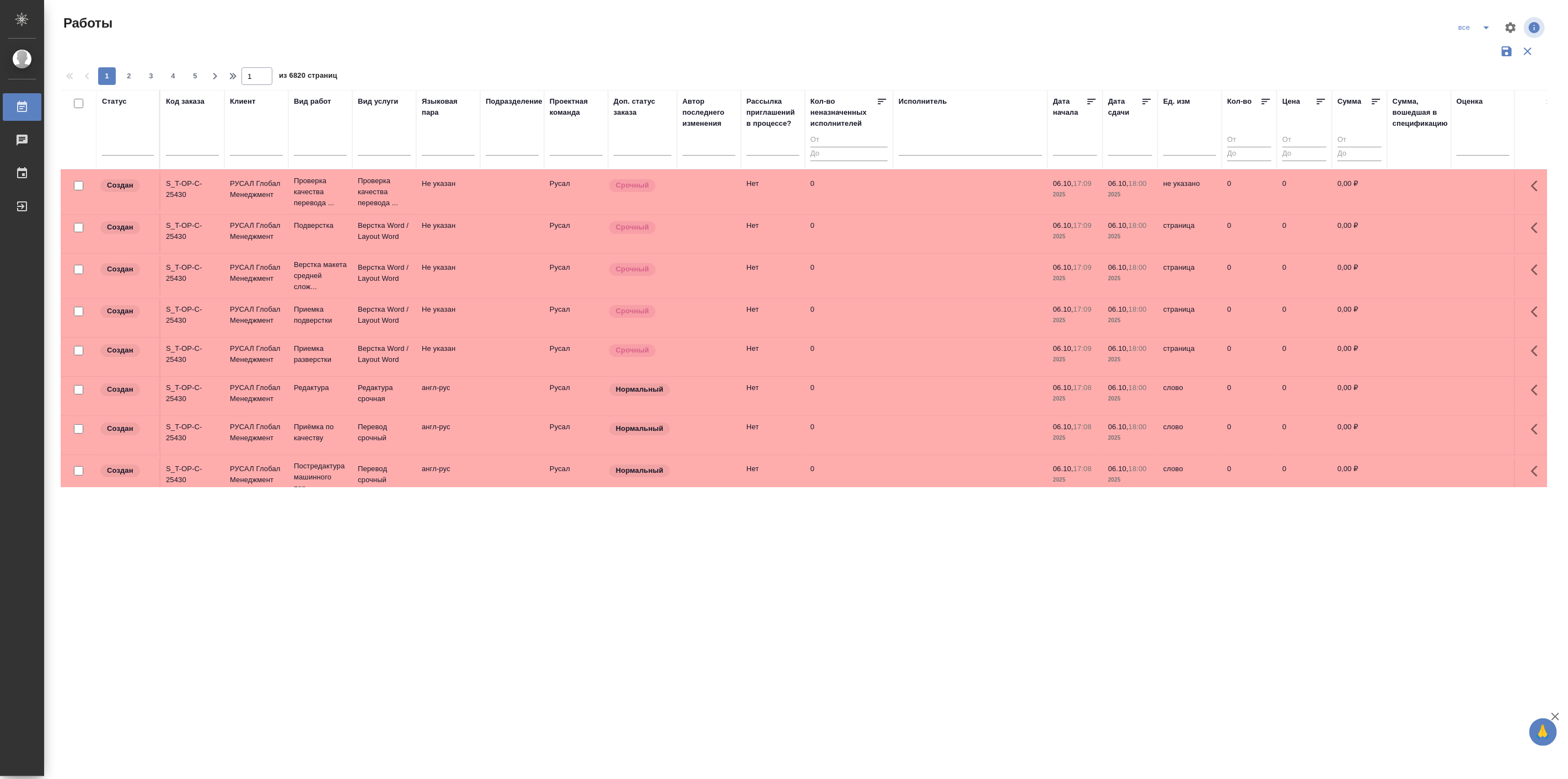
click at [185, 149] on input "text" at bounding box center [192, 148] width 53 height 14
paste input "S_Haier-845"
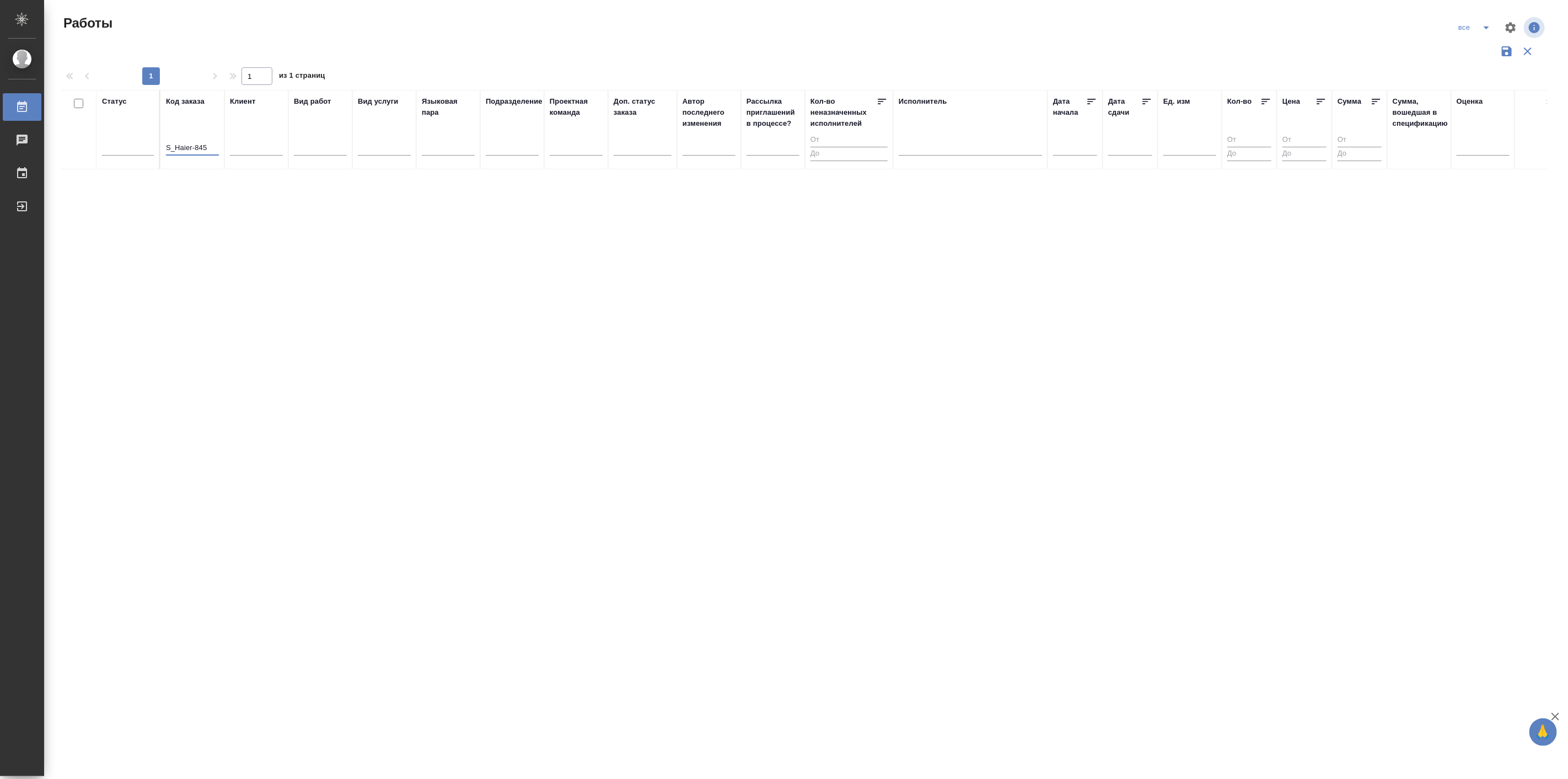
type input "S_Haier-845"
click at [177, 144] on input "S_Haier-845" at bounding box center [192, 148] width 53 height 14
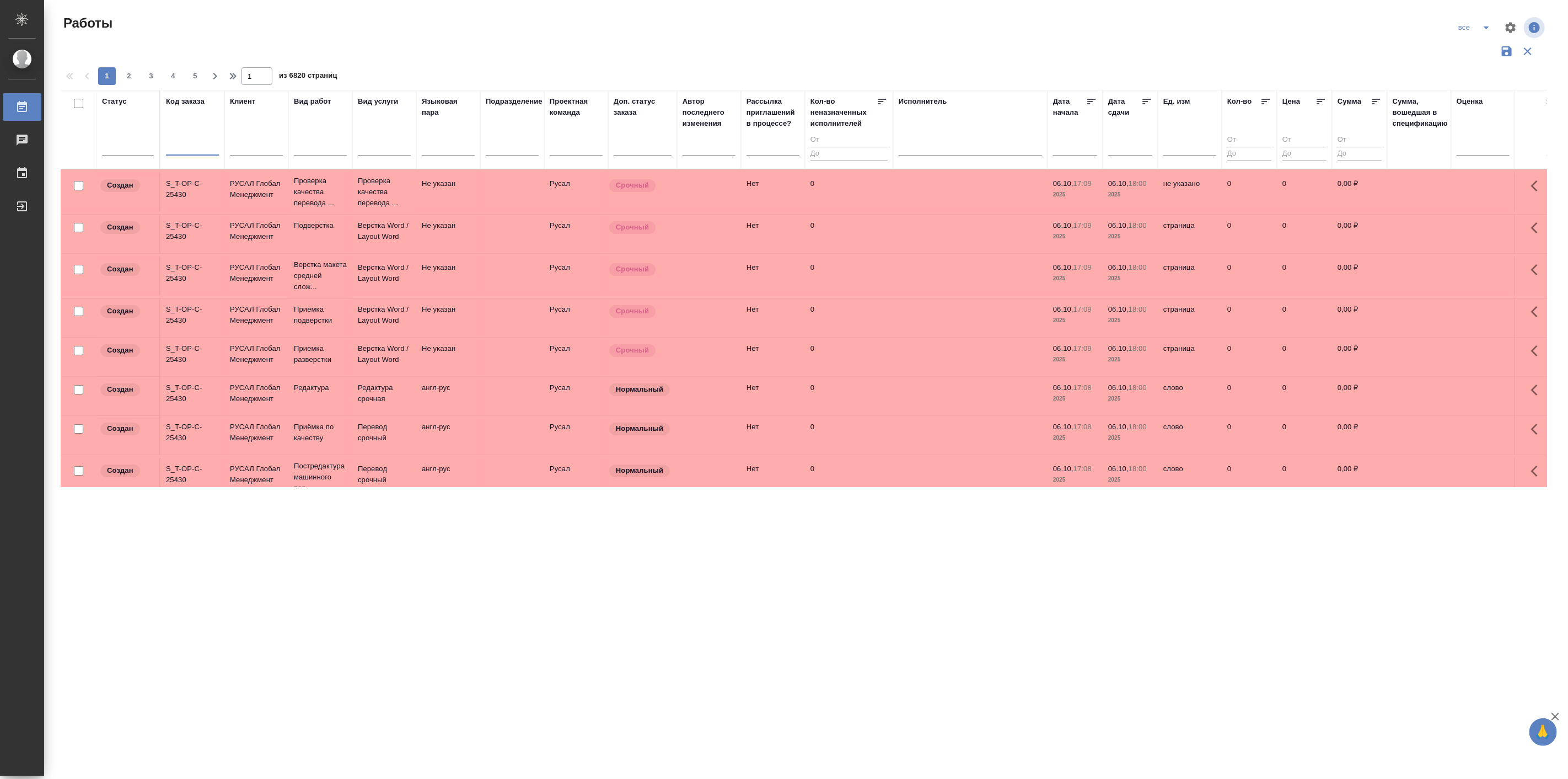
click at [1490, 23] on icon "split button" at bounding box center [1487, 27] width 13 height 13
click at [1489, 83] on li "Подбор Лайт" at bounding box center [1475, 85] width 65 height 17
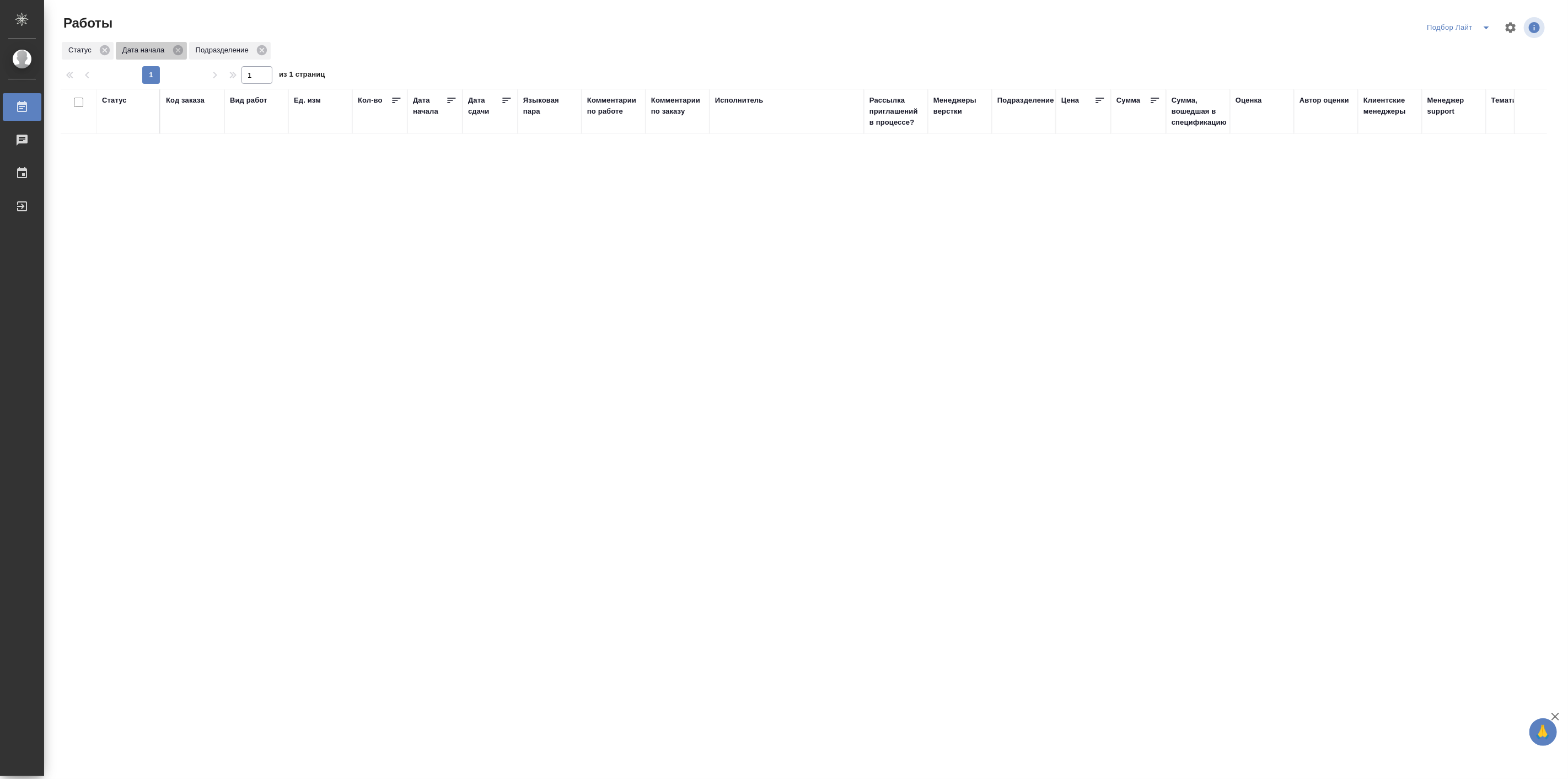
click at [151, 50] on p "Дата начала" at bounding box center [145, 50] width 46 height 11
click at [423, 106] on div "Дата начала" at bounding box center [429, 105] width 33 height 22
click at [1489, 30] on icon "split button" at bounding box center [1487, 27] width 13 height 13
click at [1461, 156] on li "Подбор Спец" at bounding box center [1459, 155] width 75 height 17
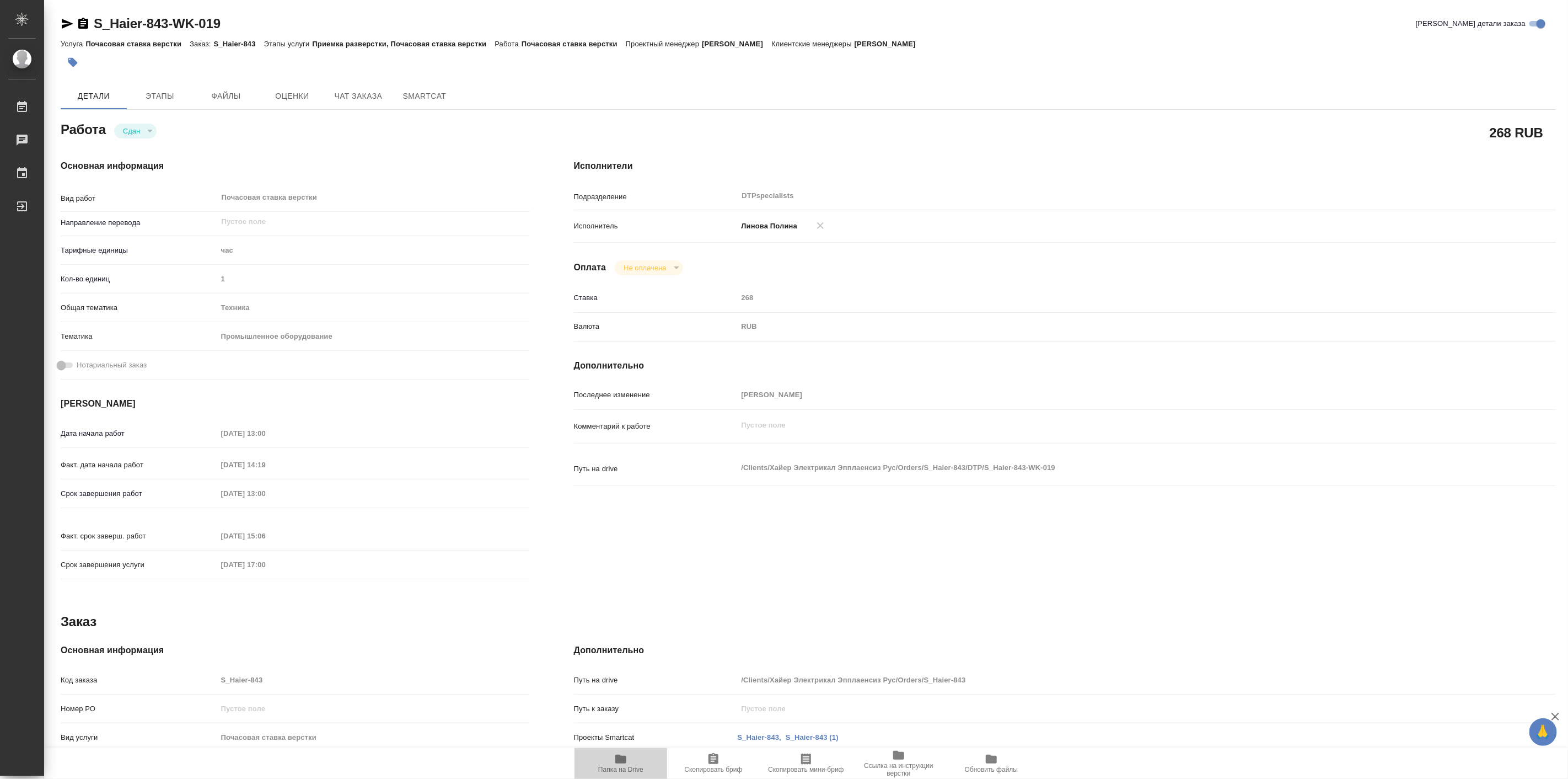
click at [626, 763] on icon "button" at bounding box center [621, 758] width 11 height 9
